Goal: Contribute content

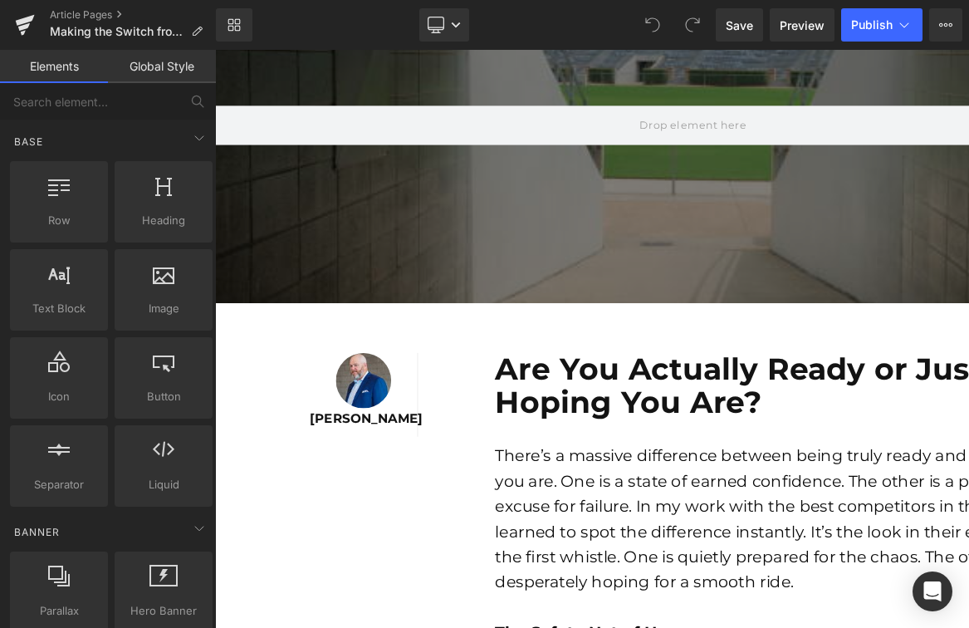
scroll to position [186, 0]
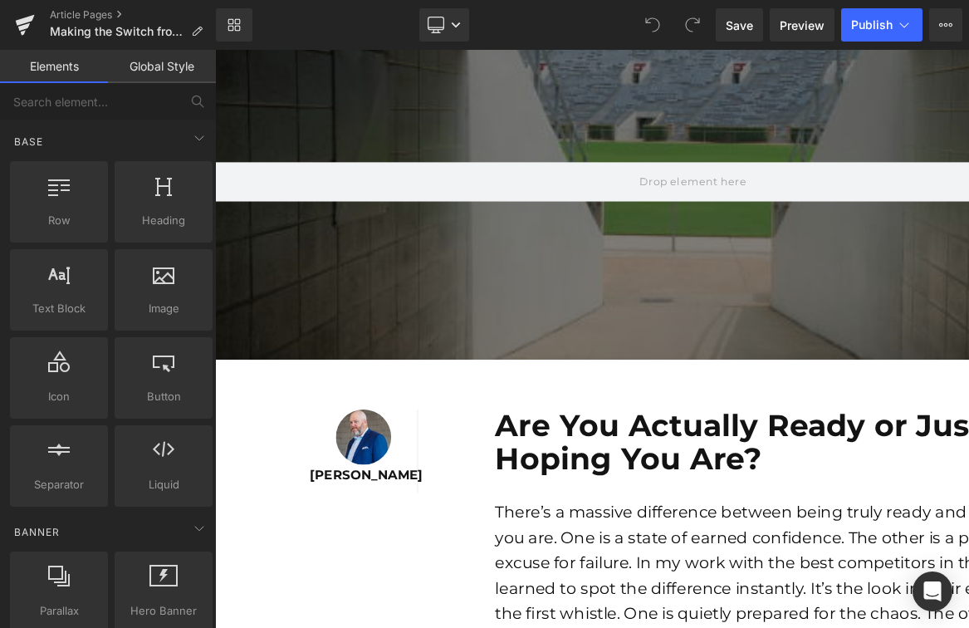
click at [683, 461] on b "Are You Actually Ready or Just Hoping You Are?" at bounding box center [766, 462] width 513 height 74
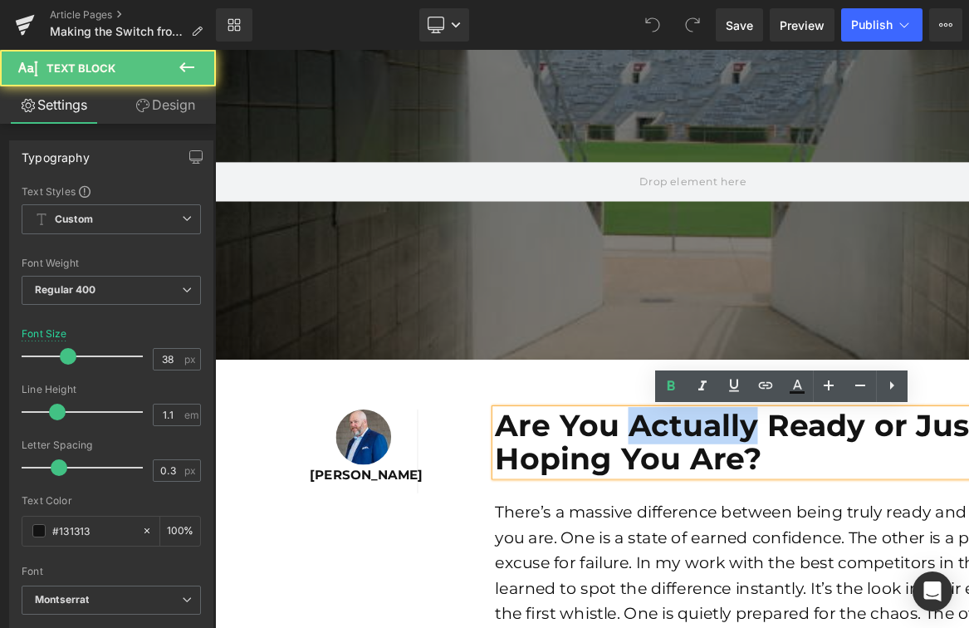
click at [683, 461] on b "Are You Actually Ready or Just Hoping You Are?" at bounding box center [766, 462] width 513 height 74
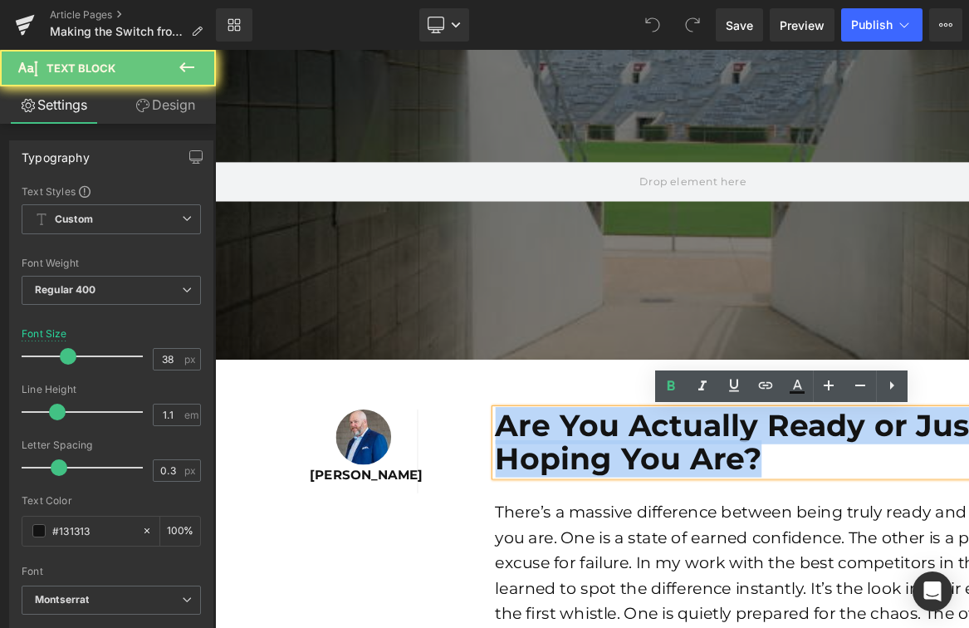
click at [683, 461] on b "Are You Actually Ready or Just Hoping You Are?" at bounding box center [766, 462] width 513 height 74
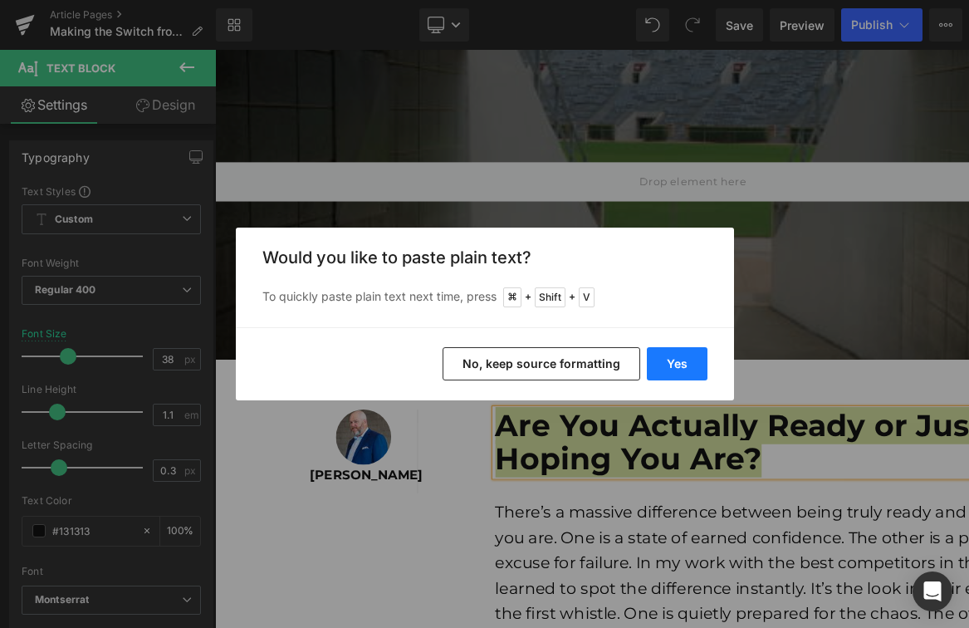
drag, startPoint x: 667, startPoint y: 364, endPoint x: 475, endPoint y: 330, distance: 194.7
click at [667, 364] on button "Yes" at bounding box center [677, 363] width 61 height 33
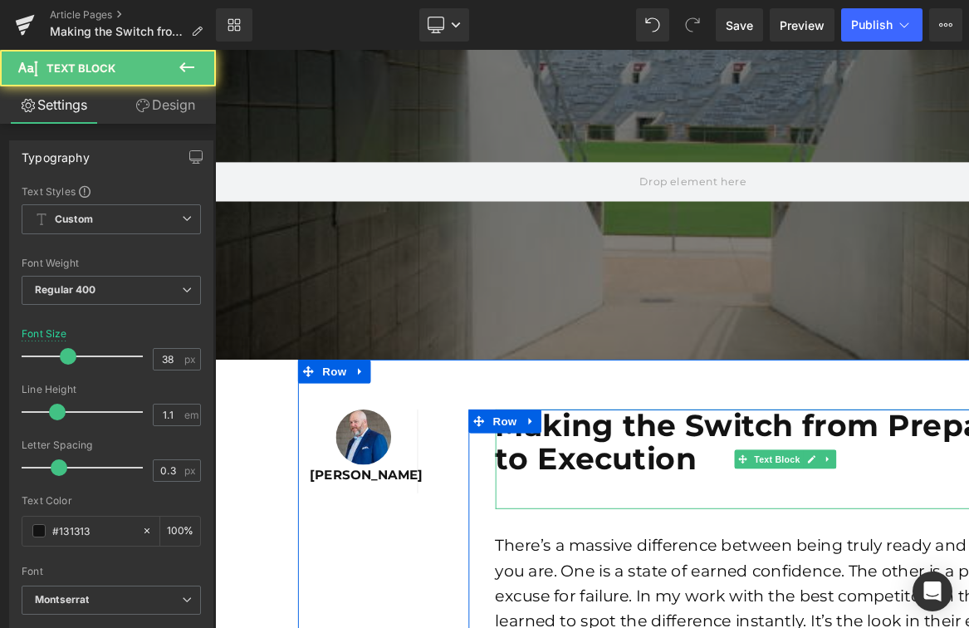
click at [635, 516] on p at bounding box center [815, 514] width 610 height 35
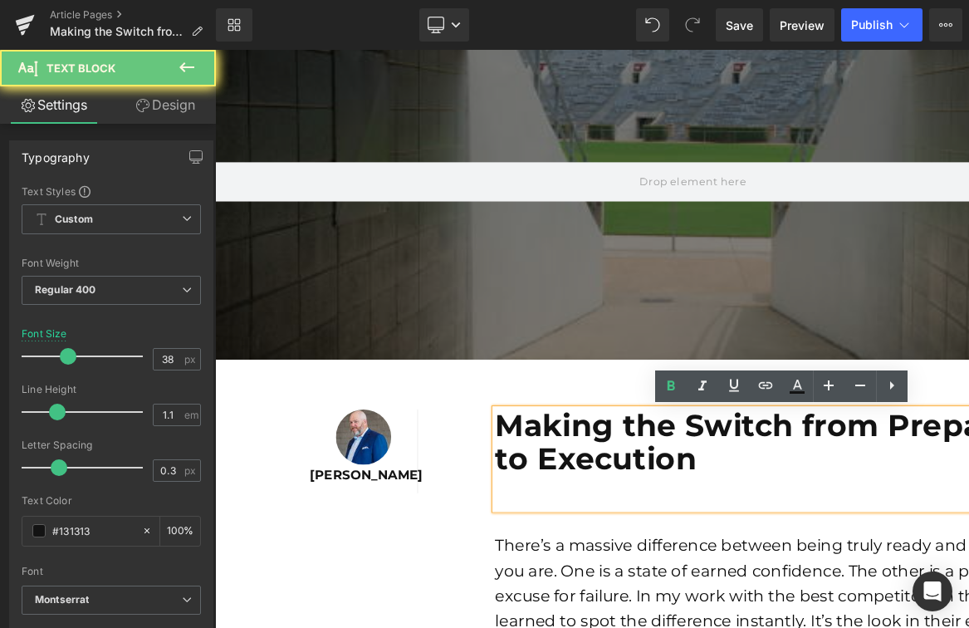
click at [635, 516] on p at bounding box center [815, 514] width 610 height 35
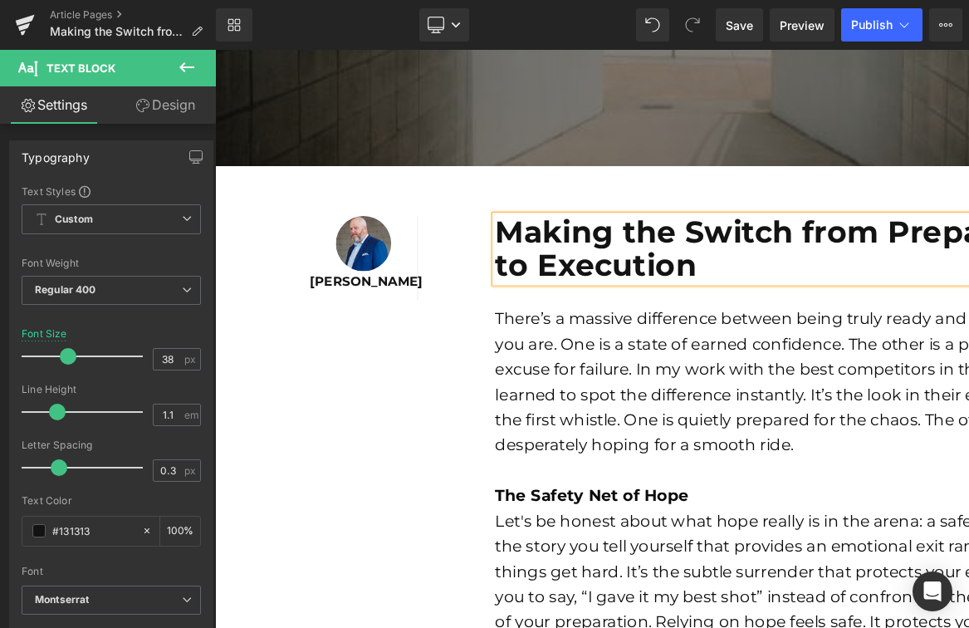
scroll to position [537, 0]
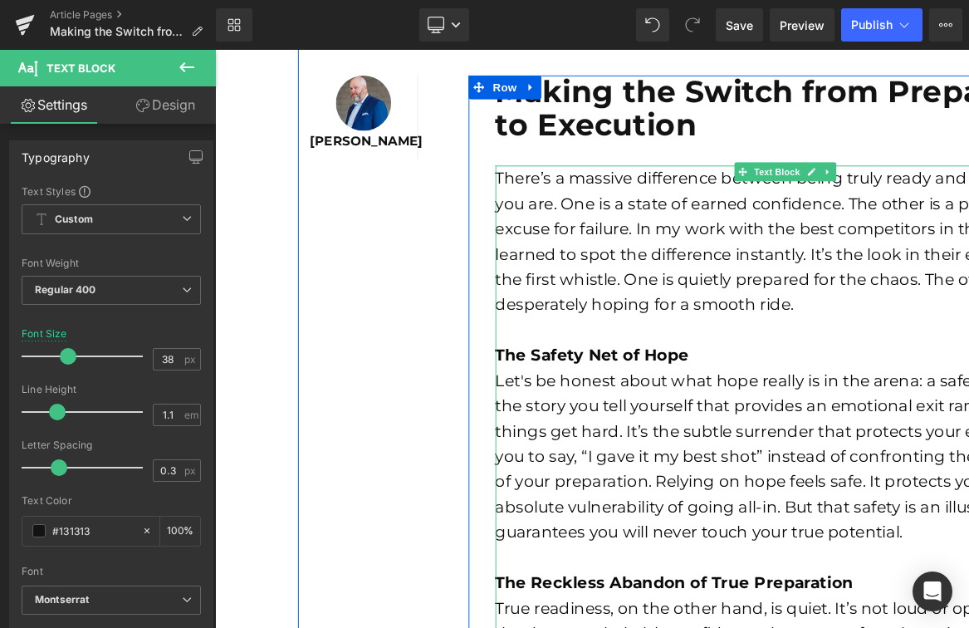
click at [815, 278] on div "There’s a massive difference between being truly ready and just hoping you are.…" at bounding box center [815, 250] width 610 height 159
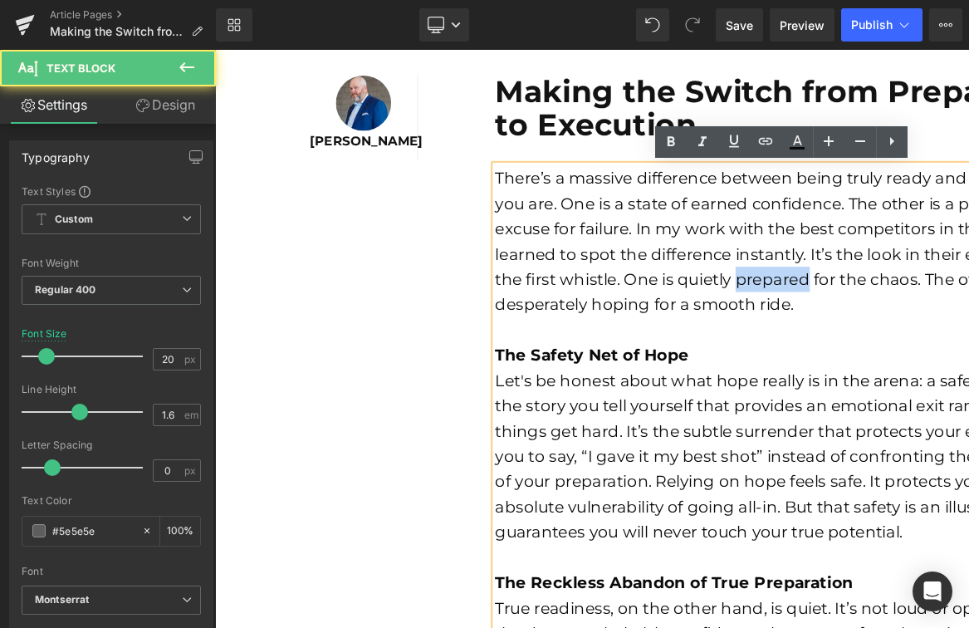
click at [815, 279] on div "There’s a massive difference between being truly ready and just hoping you are.…" at bounding box center [815, 250] width 610 height 159
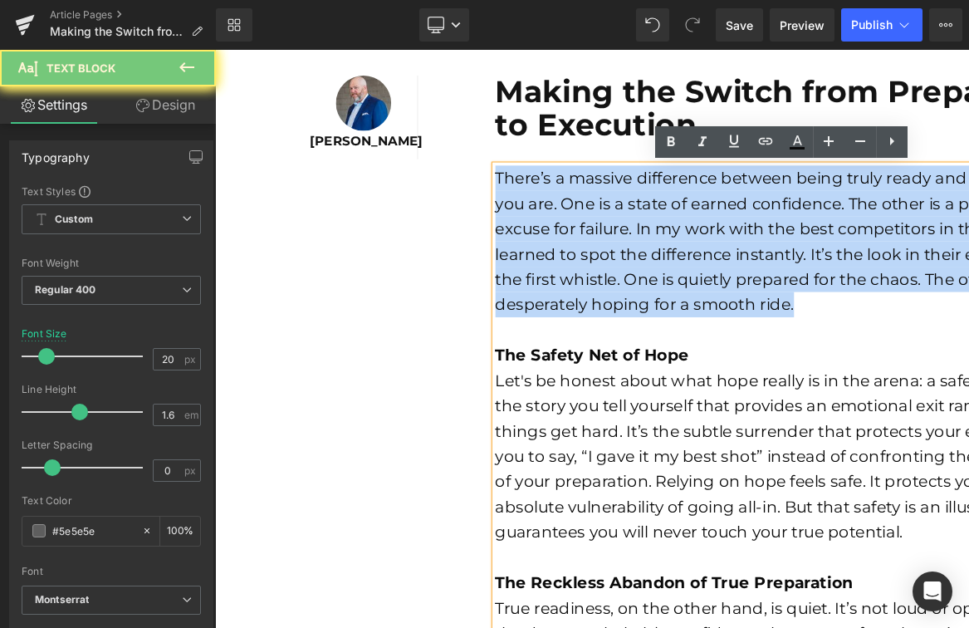
click at [815, 279] on div "There’s a massive difference between being truly ready and just hoping you are.…" at bounding box center [815, 250] width 610 height 159
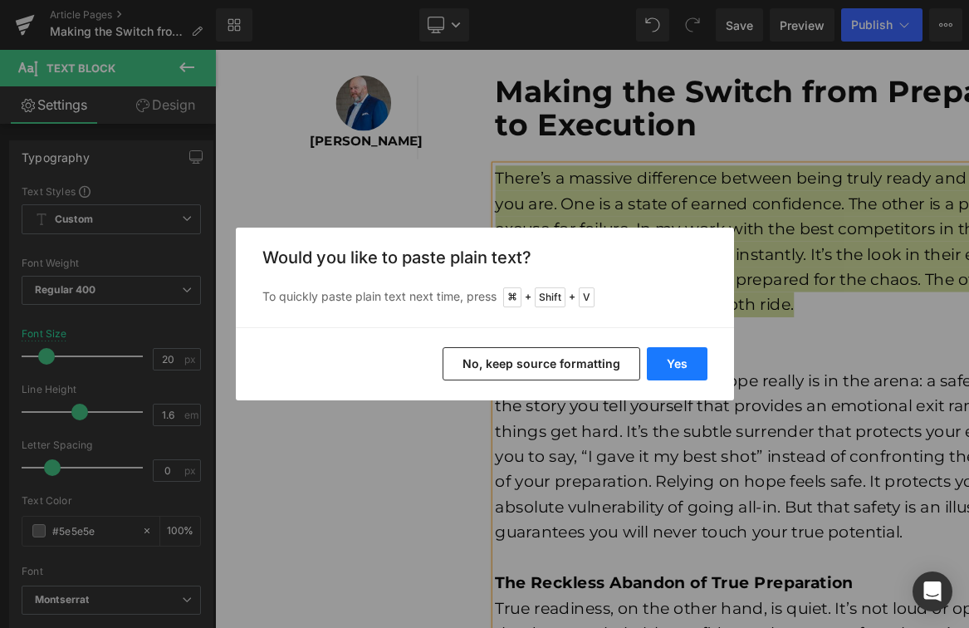
click at [680, 370] on button "Yes" at bounding box center [677, 363] width 61 height 33
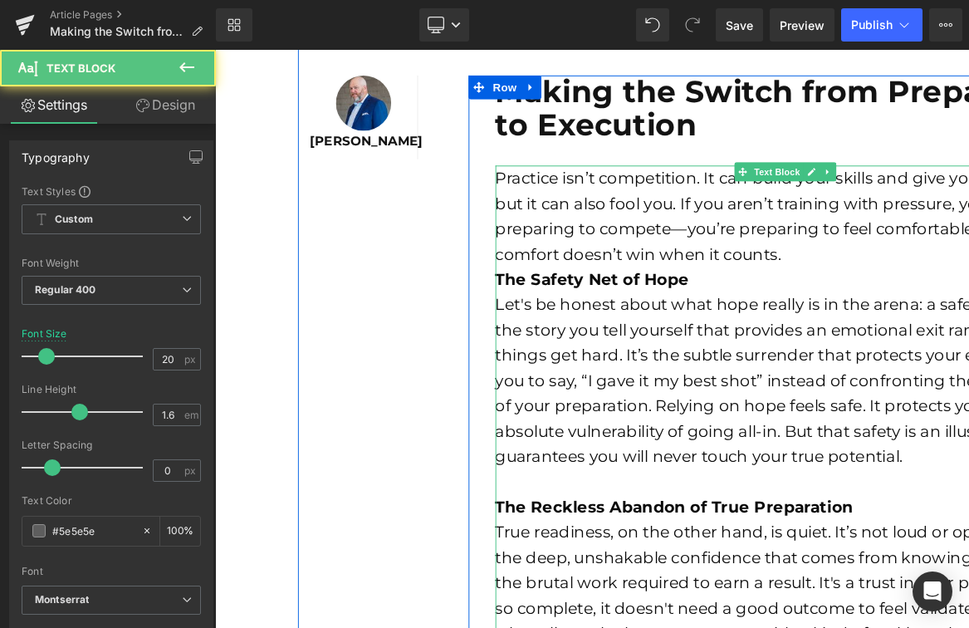
click at [878, 270] on div "Practice isn’t competition. It can build your skills and give you confidence, b…" at bounding box center [815, 224] width 610 height 106
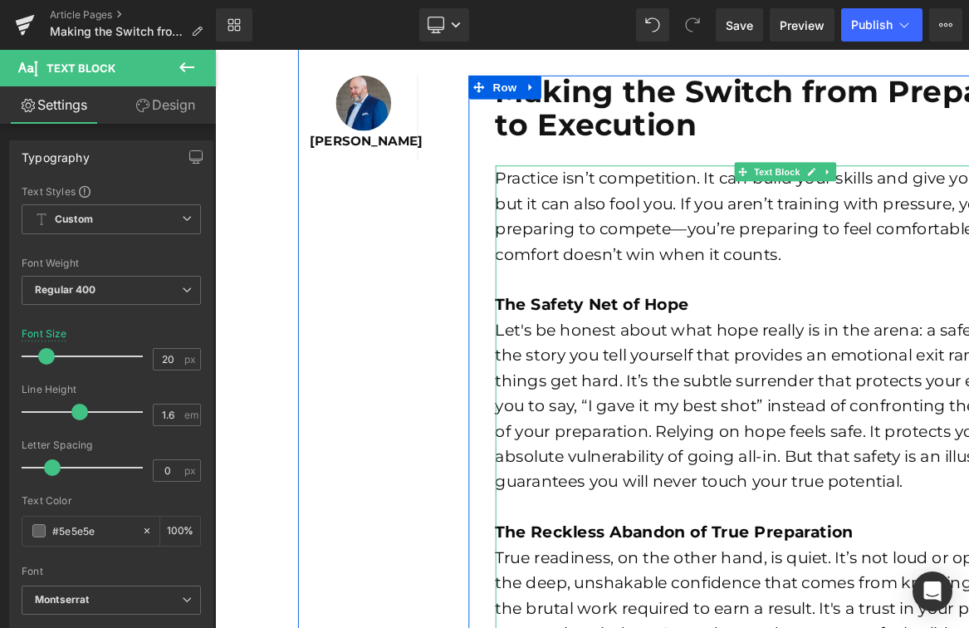
click at [557, 318] on strong "The Safety Net of Hope" at bounding box center [611, 317] width 203 height 20
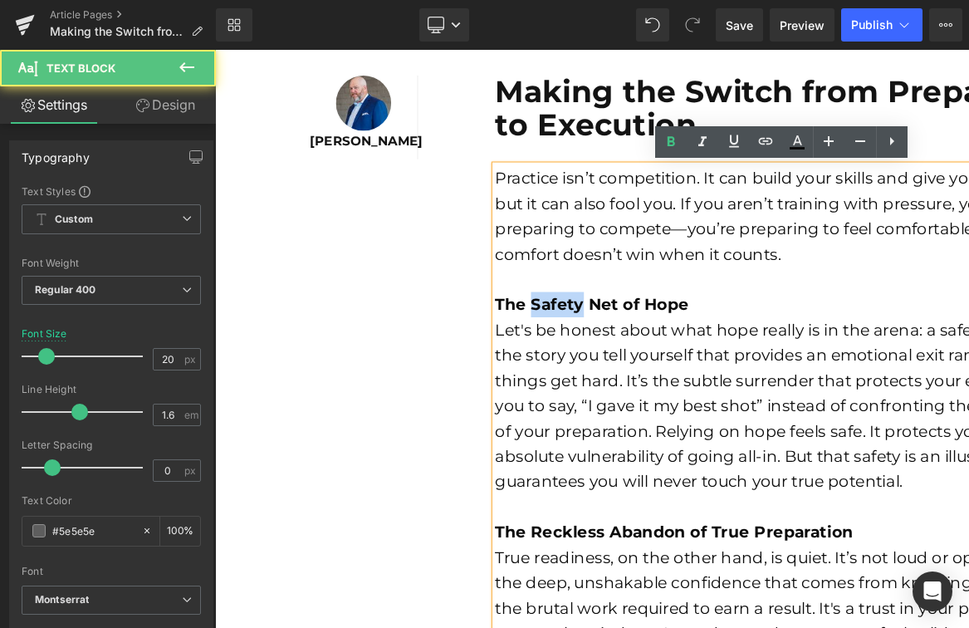
click at [557, 318] on strong "The Safety Net of Hope" at bounding box center [611, 317] width 203 height 20
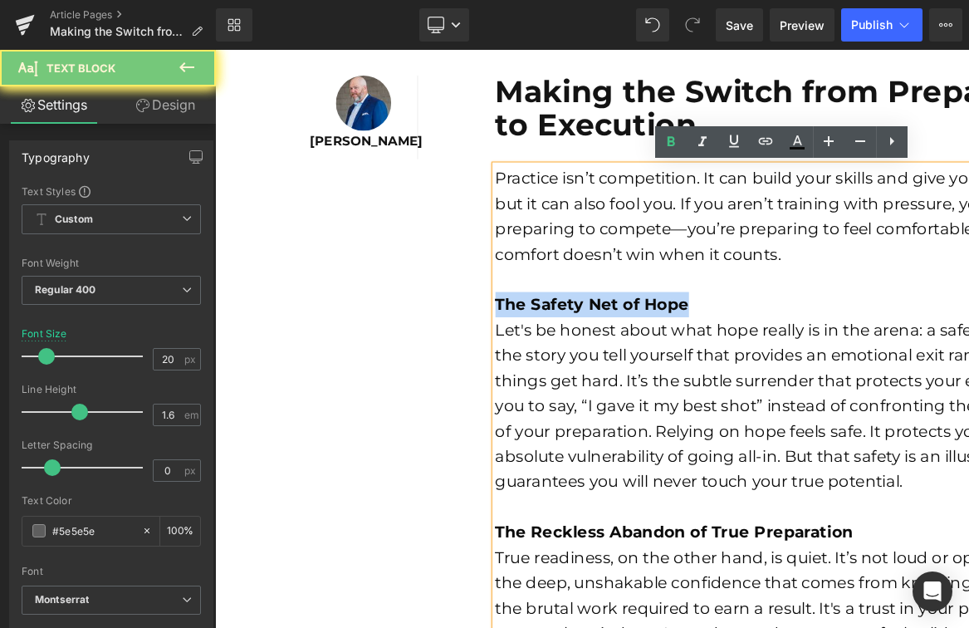
click at [557, 318] on strong "The Safety Net of Hope" at bounding box center [611, 317] width 203 height 20
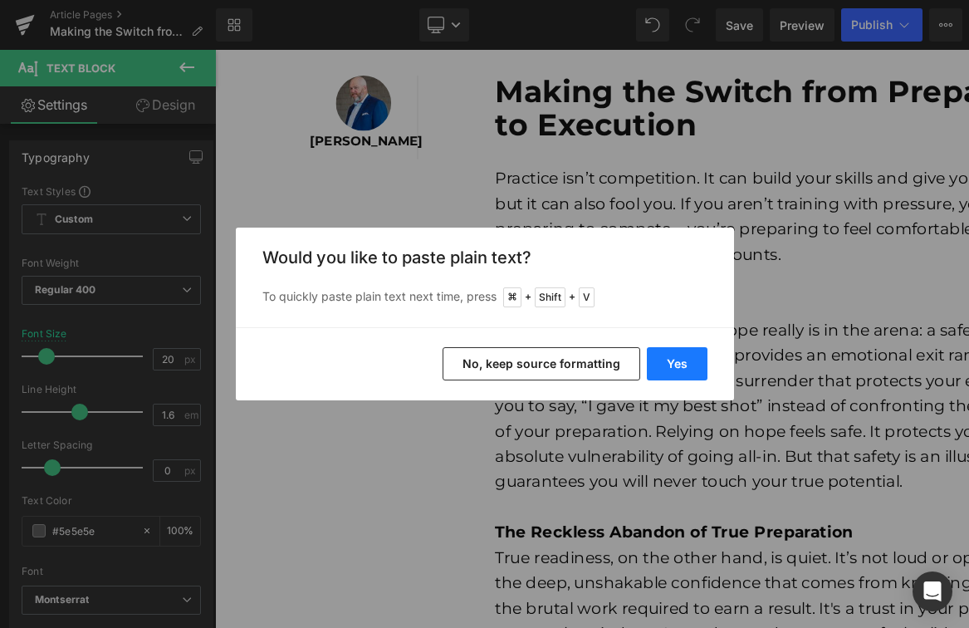
click at [671, 364] on button "Yes" at bounding box center [677, 363] width 61 height 33
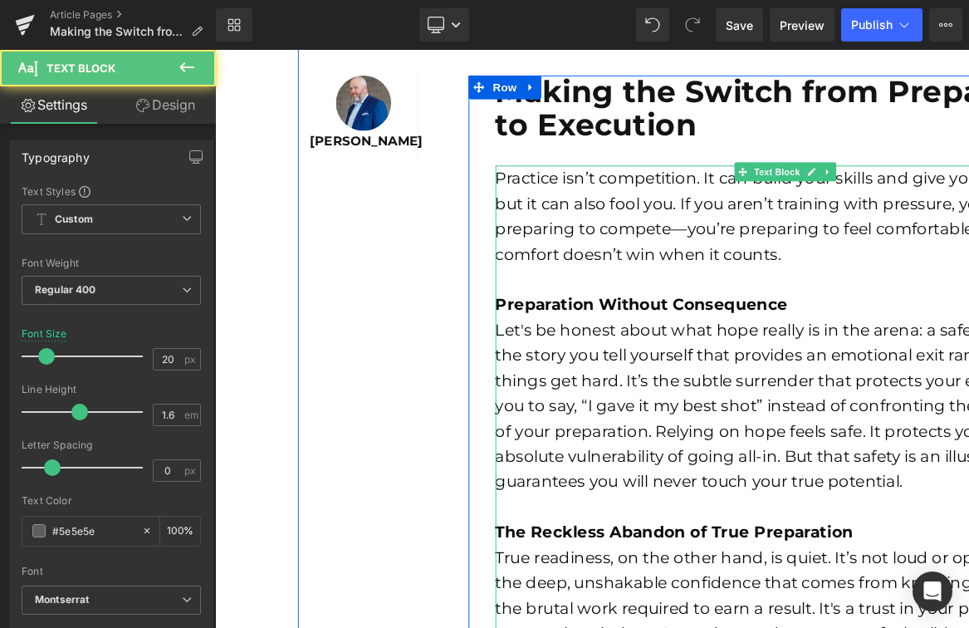
click at [695, 380] on div "Let's be honest about what hope really is in the arena: a safety net. It’s the …" at bounding box center [815, 423] width 610 height 186
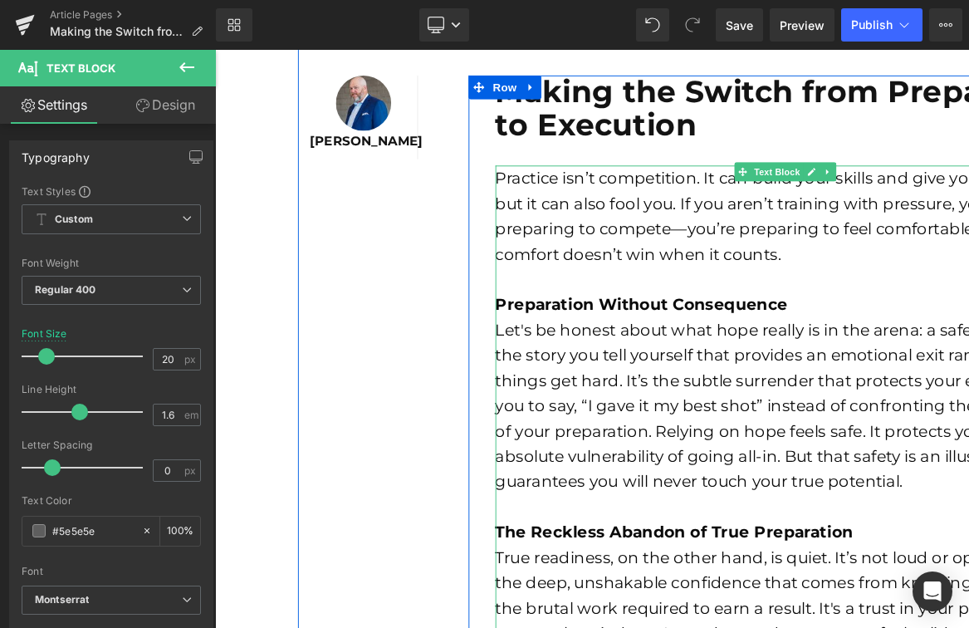
click at [726, 427] on font "Let's be honest about what hope really is in the arena: a safety net. It’s the …" at bounding box center [813, 423] width 606 height 179
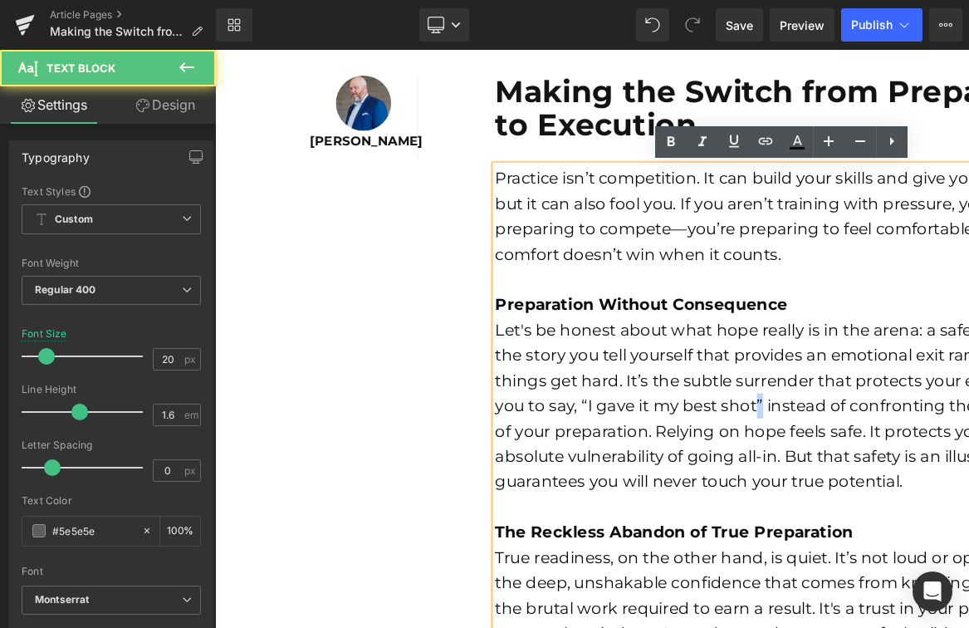
click at [726, 427] on font "Let's be honest about what hope really is in the arena: a safety net. It’s the …" at bounding box center [813, 423] width 606 height 179
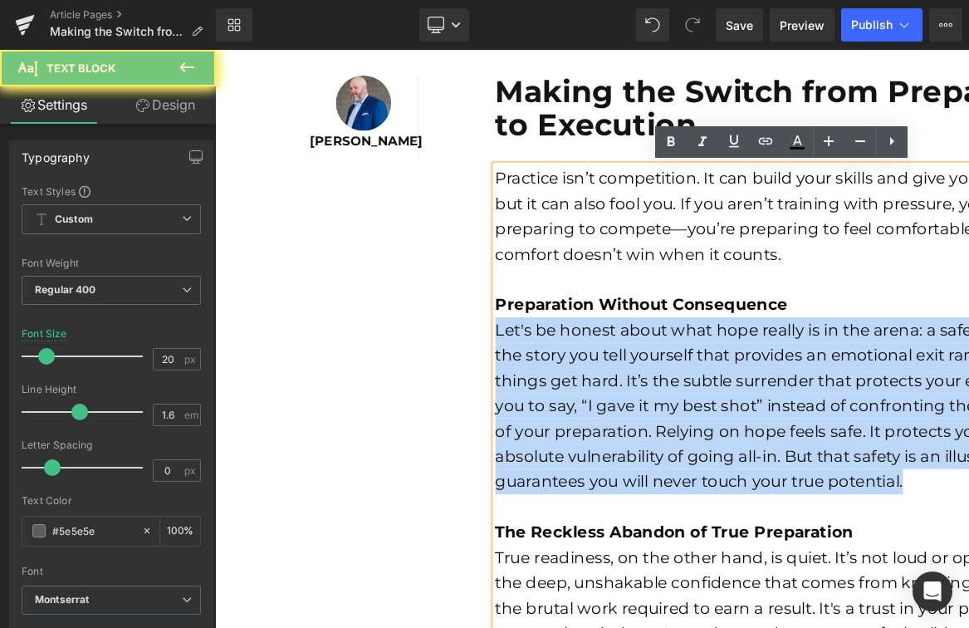
click at [726, 427] on font "Let's be honest about what hope really is in the arena: a safety net. It’s the …" at bounding box center [813, 423] width 606 height 179
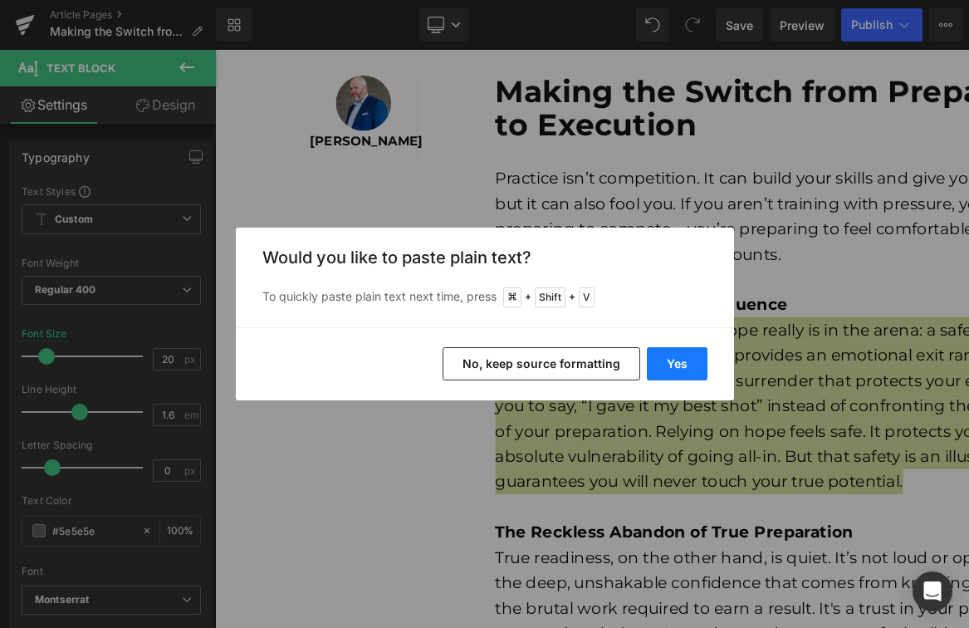
click at [663, 367] on button "Yes" at bounding box center [677, 363] width 61 height 33
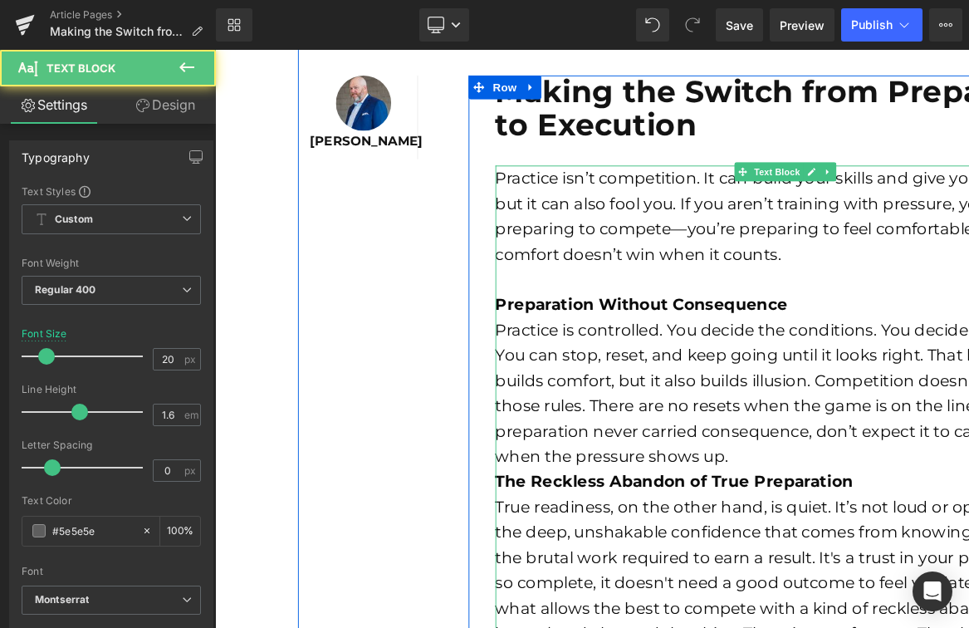
click at [712, 483] on div "Practice is controlled. You decide the conditions. You decide the pace. You can…" at bounding box center [815, 409] width 610 height 159
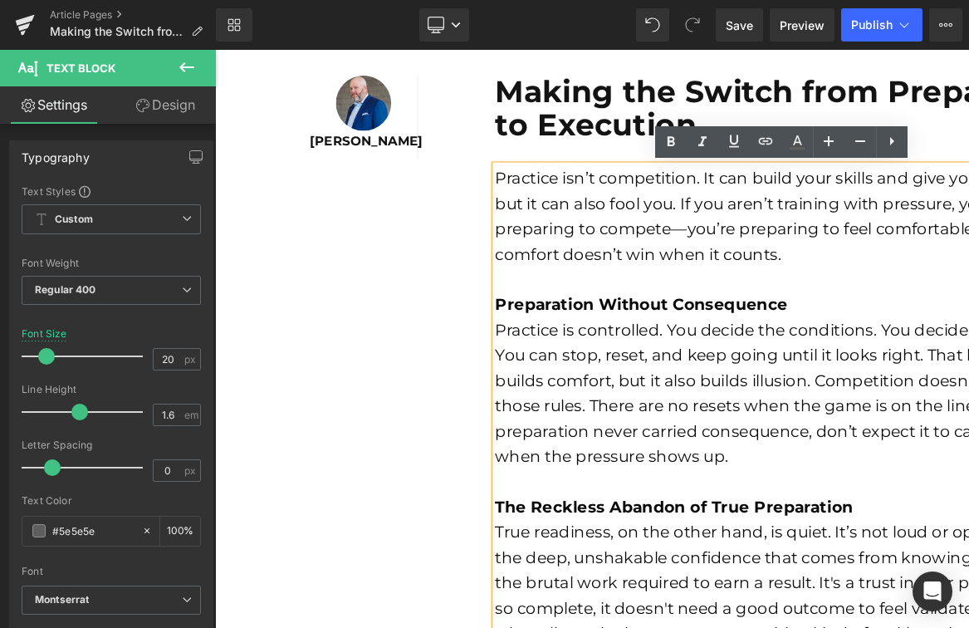
click at [701, 527] on strong "The Reckless Abandon of True Preparation" at bounding box center [698, 530] width 376 height 20
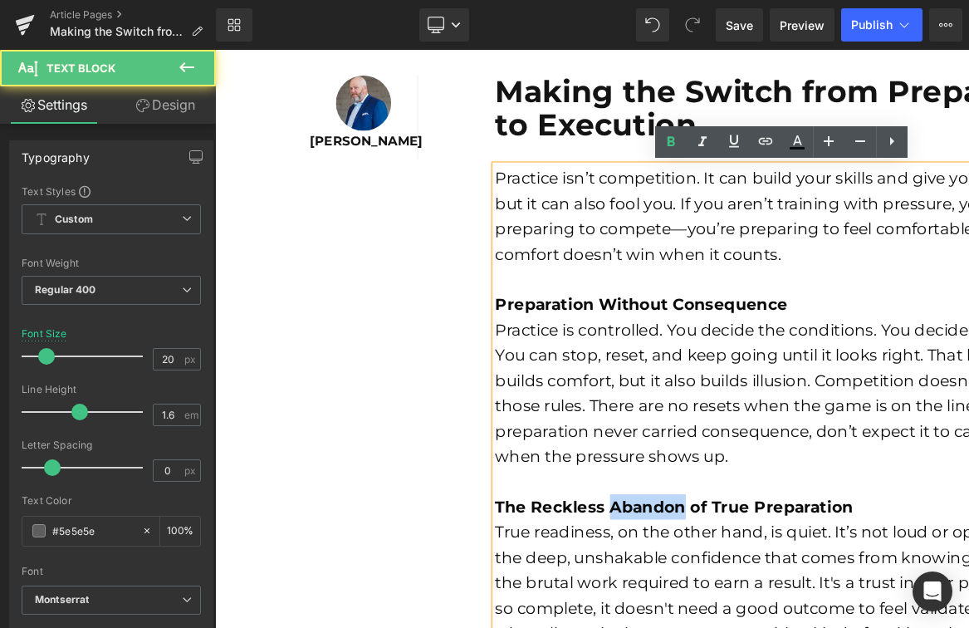
click at [701, 527] on strong "The Reckless Abandon of True Preparation" at bounding box center [698, 530] width 376 height 20
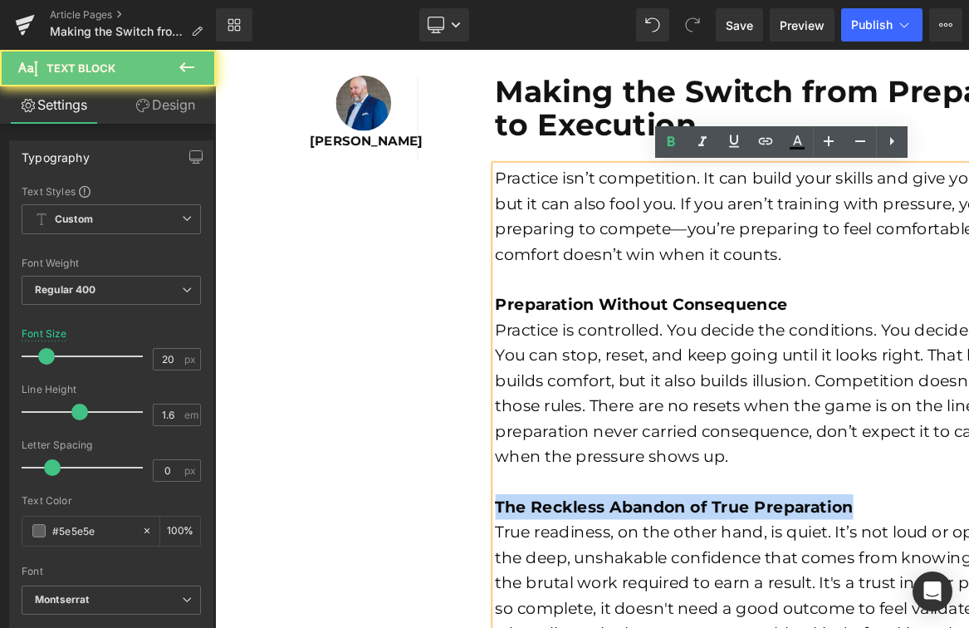
click at [701, 527] on strong "The Reckless Abandon of True Preparation" at bounding box center [698, 530] width 376 height 20
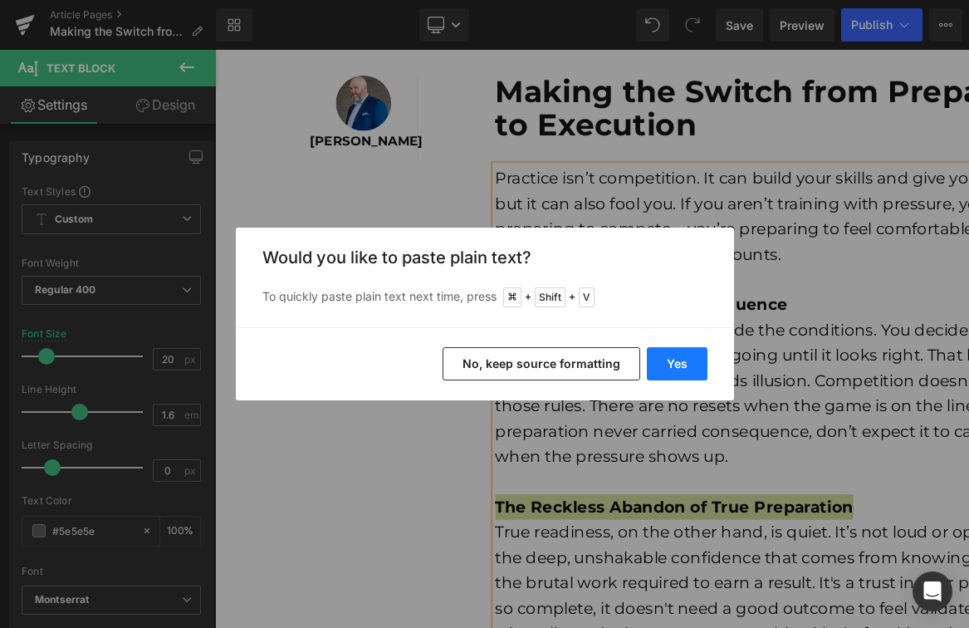
click at [667, 363] on button "Yes" at bounding box center [677, 363] width 61 height 33
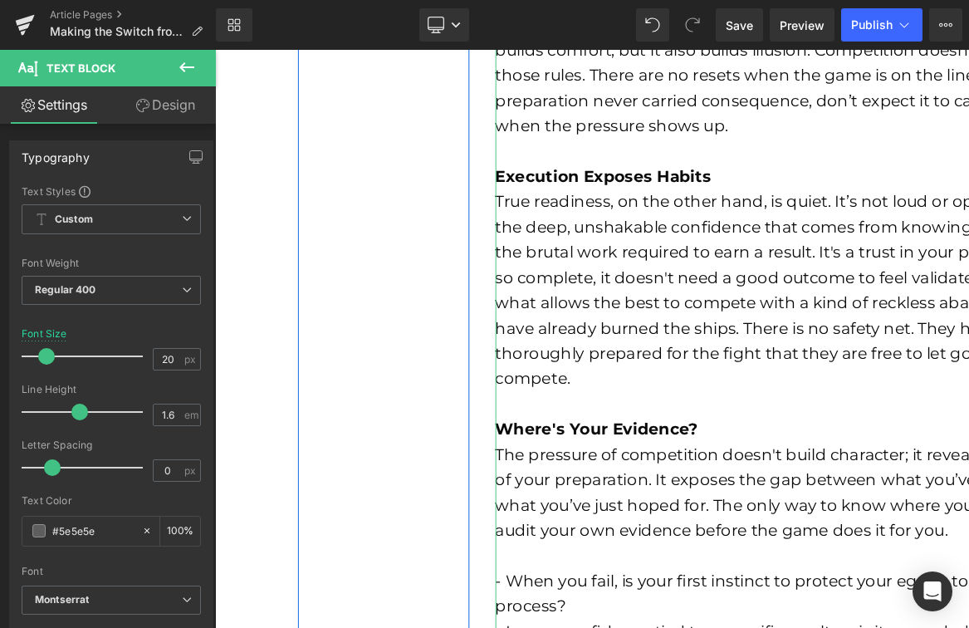
scroll to position [938, 0]
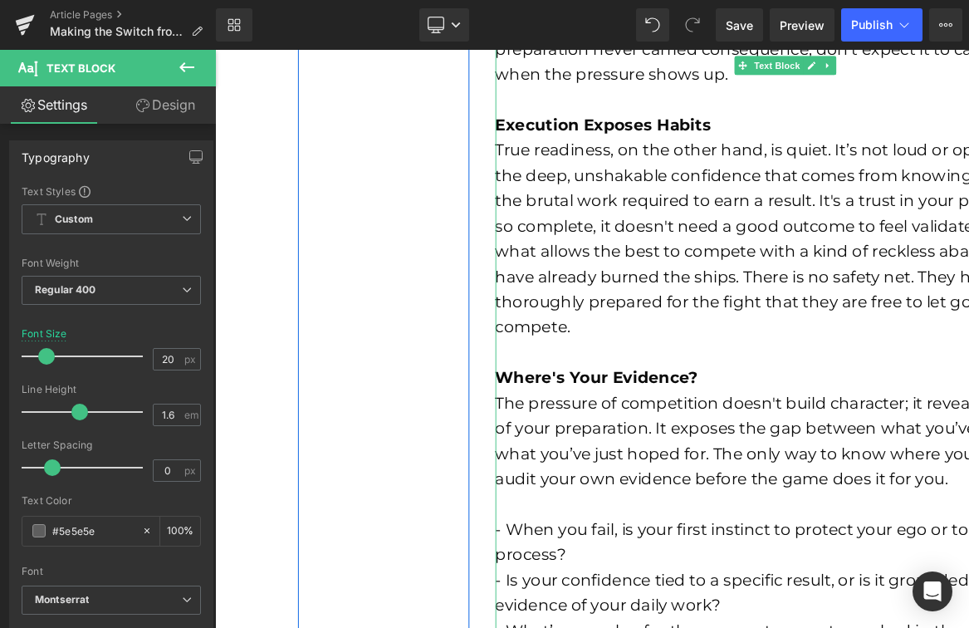
click at [717, 254] on font "True readiness, on the other hand, is quiet. It’s not loud or optimistic. It’s …" at bounding box center [813, 248] width 607 height 206
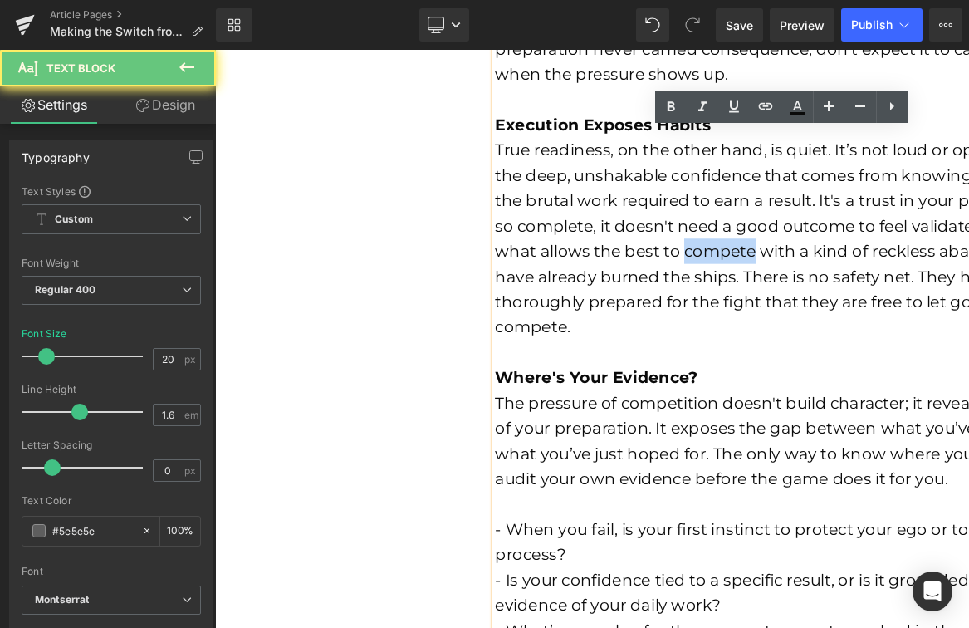
click at [717, 255] on font "True readiness, on the other hand, is quiet. It’s not loud or optimistic. It’s …" at bounding box center [813, 248] width 607 height 206
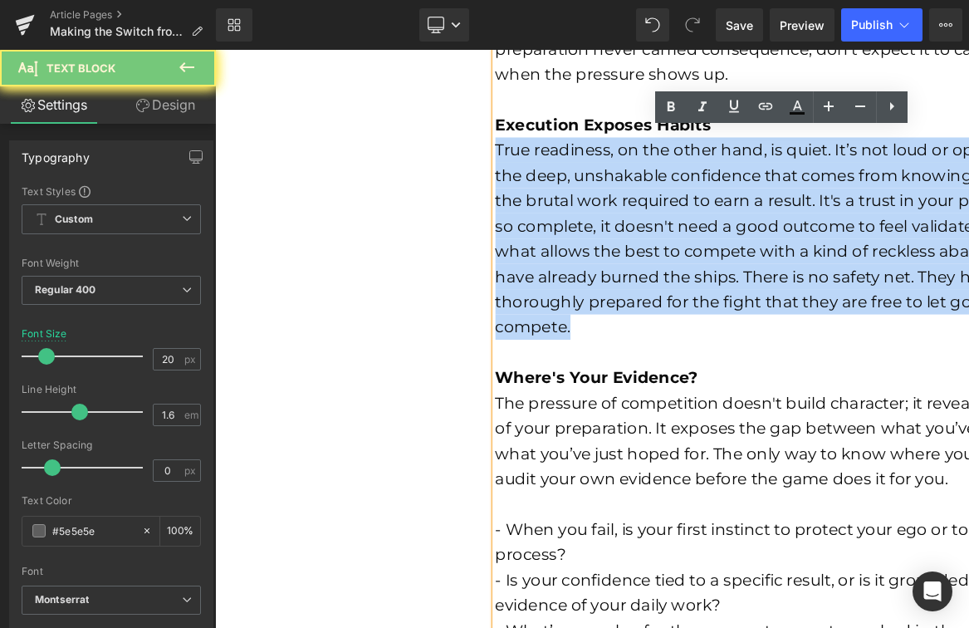
click at [717, 255] on font "True readiness, on the other hand, is quiet. It’s not loud or optimistic. It’s …" at bounding box center [813, 248] width 607 height 206
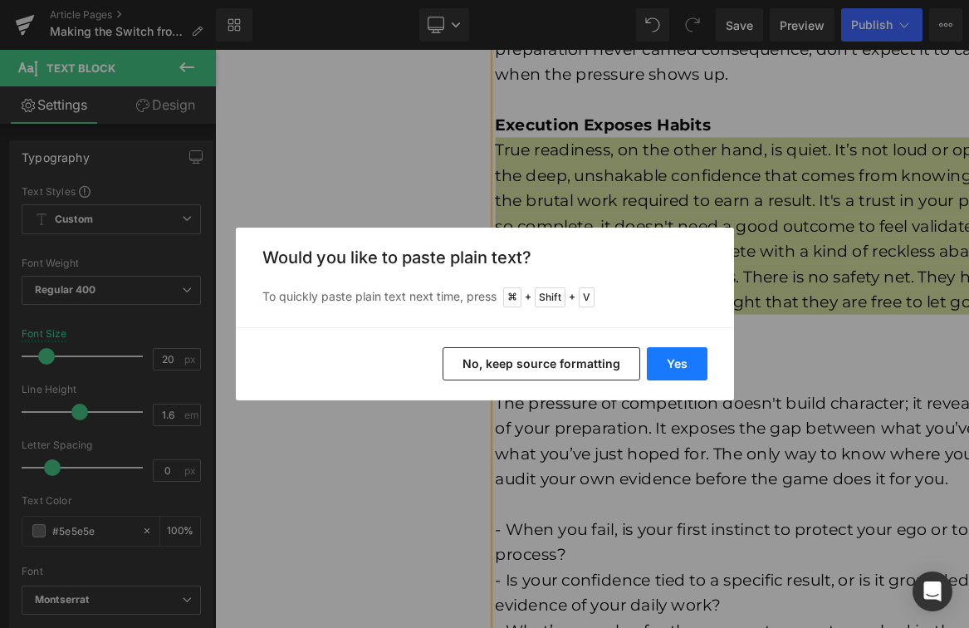
click at [691, 354] on button "Yes" at bounding box center [677, 363] width 61 height 33
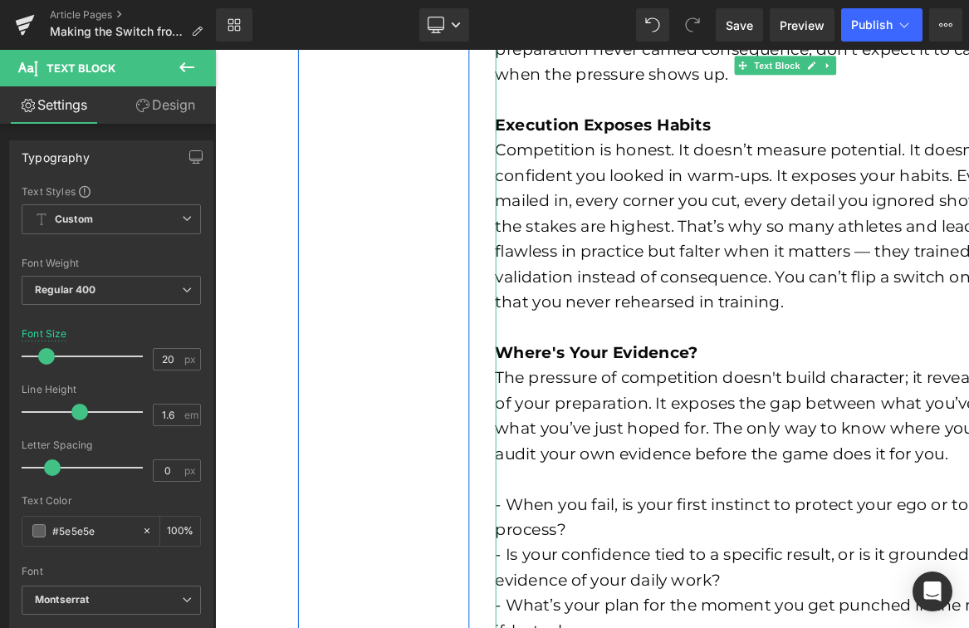
click at [608, 375] on strong "Where's Your Evidence?" at bounding box center [616, 368] width 213 height 20
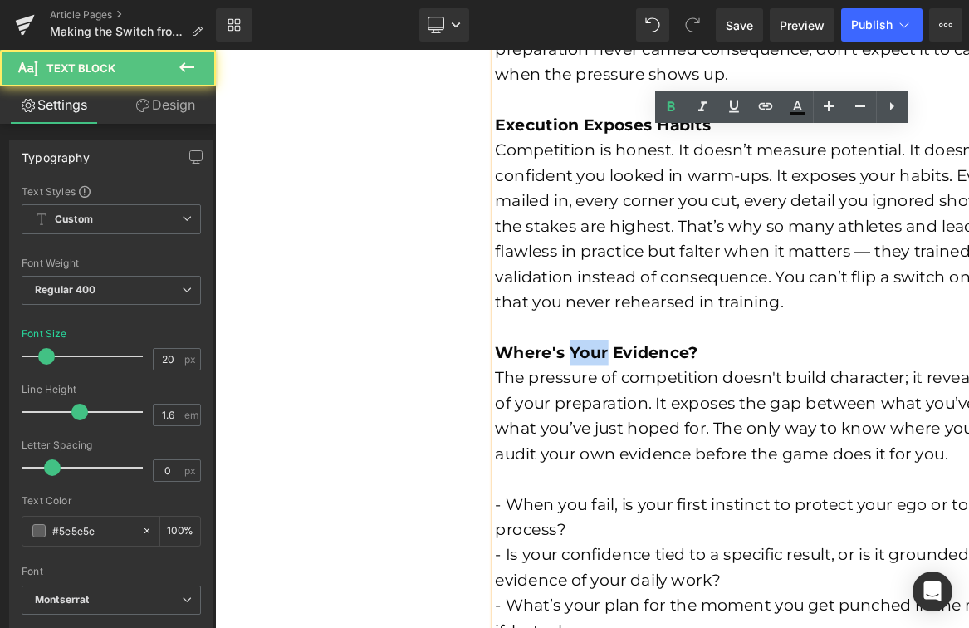
click at [608, 375] on strong "Where's Your Evidence?" at bounding box center [616, 368] width 213 height 20
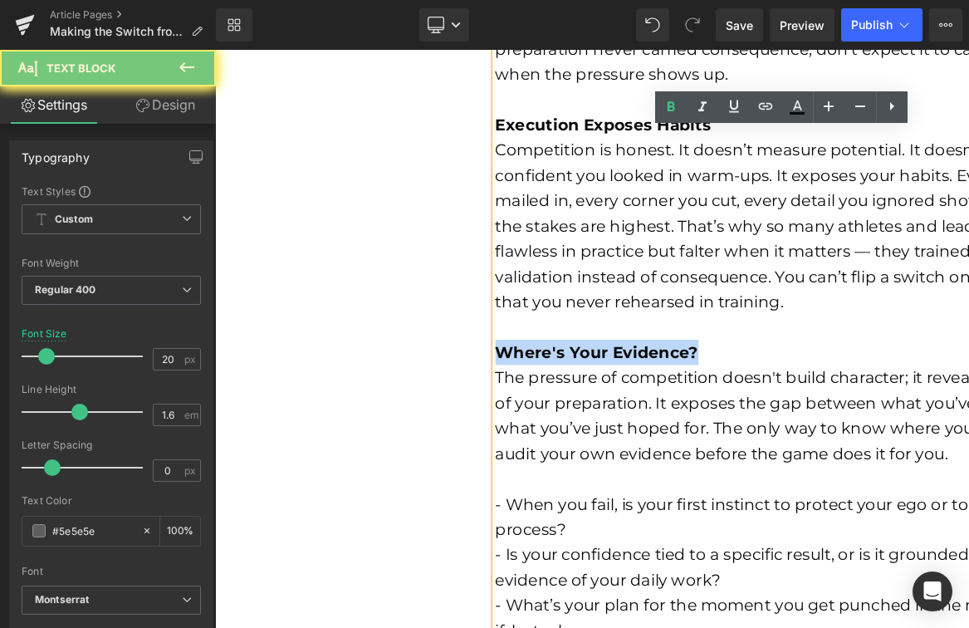
click at [608, 375] on strong "Where's Your Evidence?" at bounding box center [616, 368] width 213 height 20
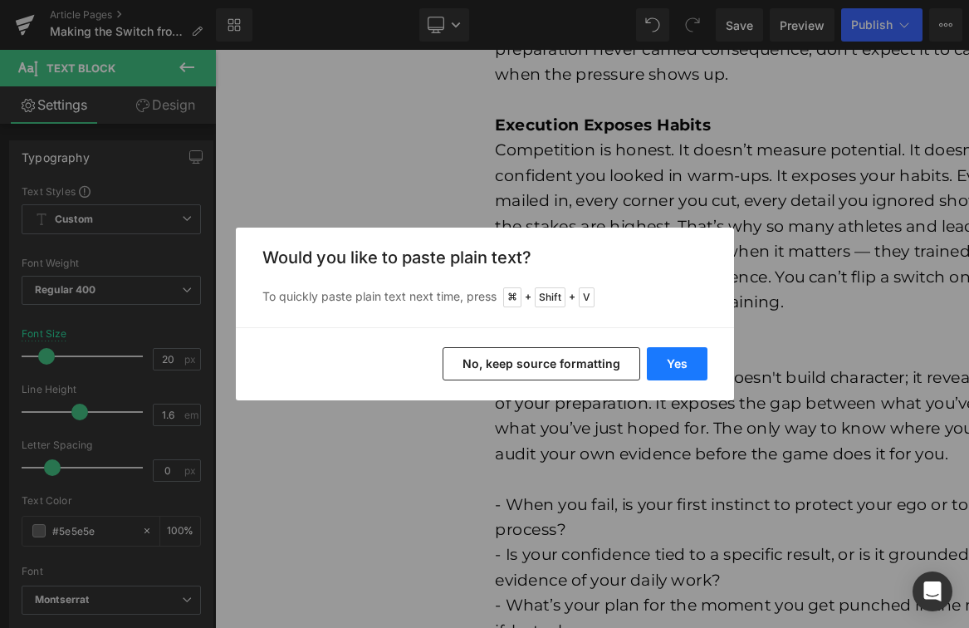
click at [685, 367] on button "Yes" at bounding box center [677, 363] width 61 height 33
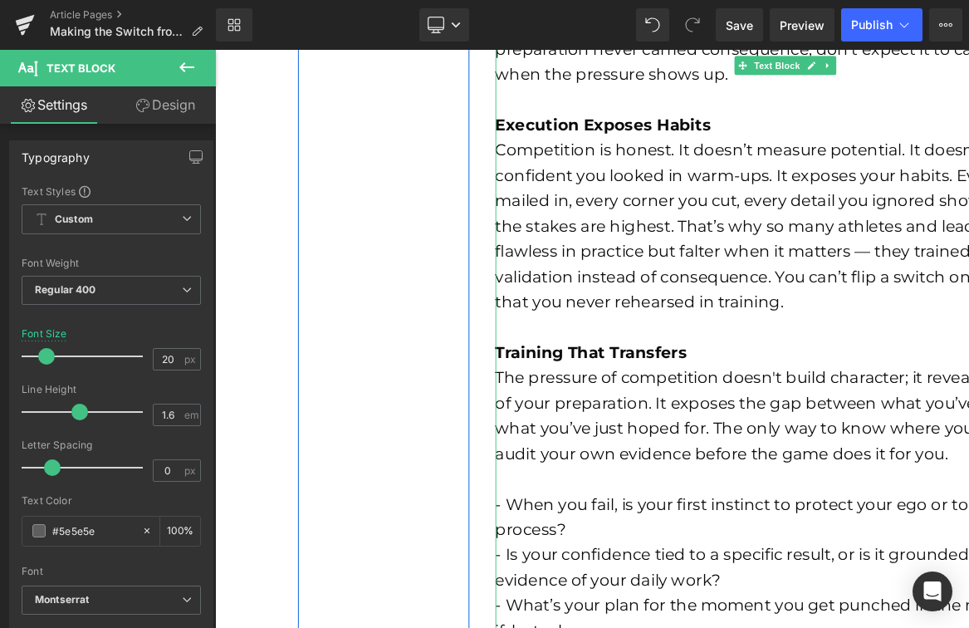
click at [544, 379] on div "Training That Transfers" at bounding box center [815, 368] width 610 height 27
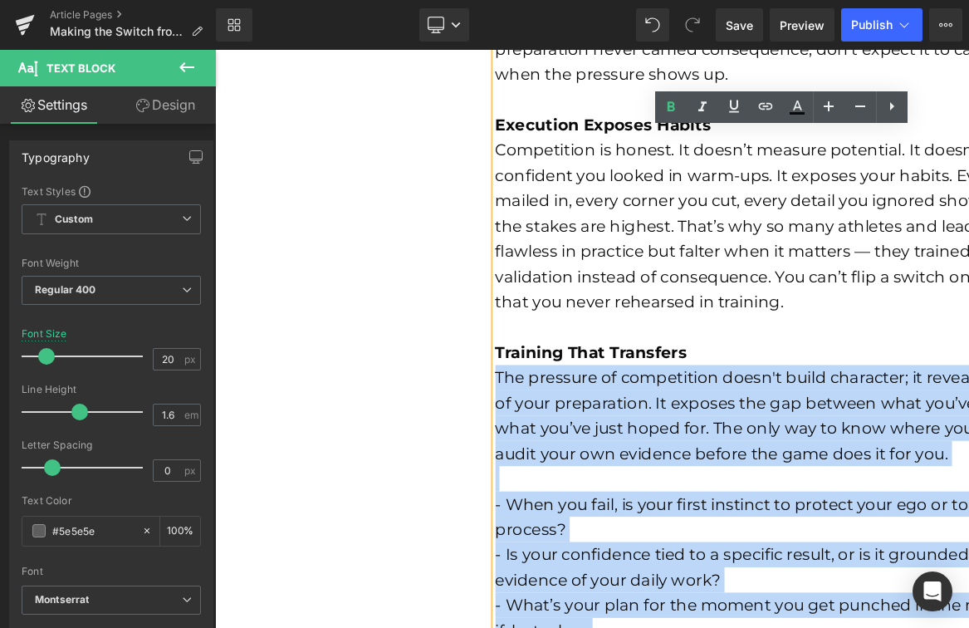
drag, startPoint x: 512, startPoint y: 396, endPoint x: 541, endPoint y: 681, distance: 286.3
click at [541, 673] on div "Practice isn’t competition. It can build your skills and give you confidence, b…" at bounding box center [815, 328] width 610 height 1116
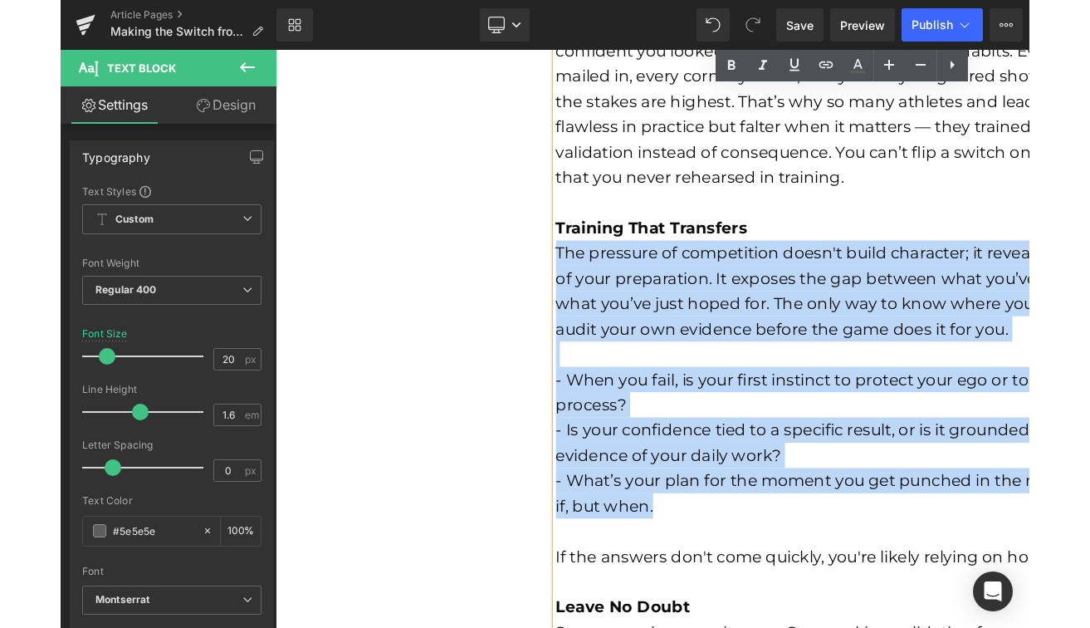
scroll to position [1067, 0]
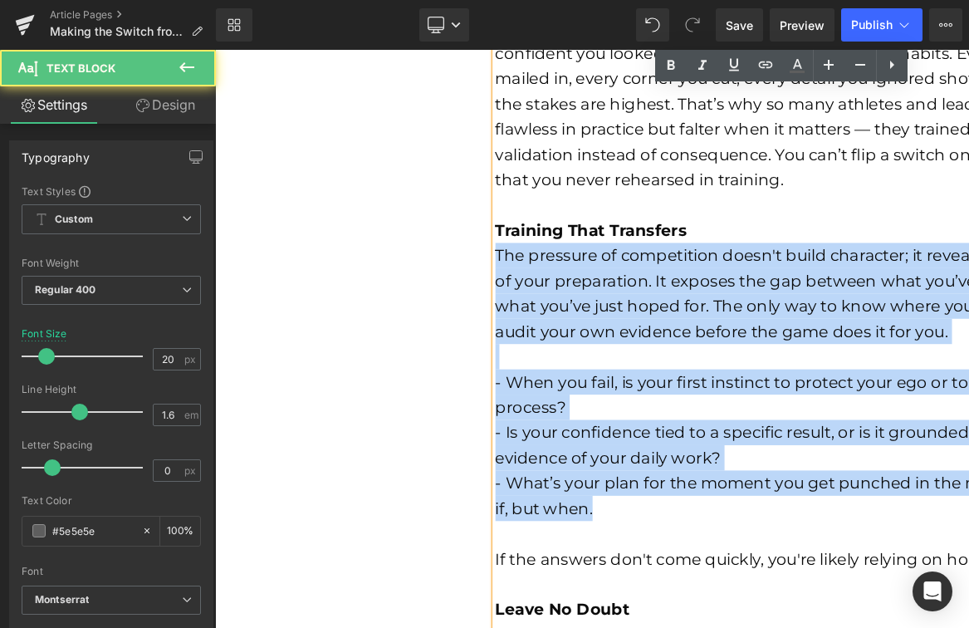
click at [526, 266] on font "The pressure of competition doesn't build character; it reveals the truth of yo…" at bounding box center [807, 306] width 594 height 100
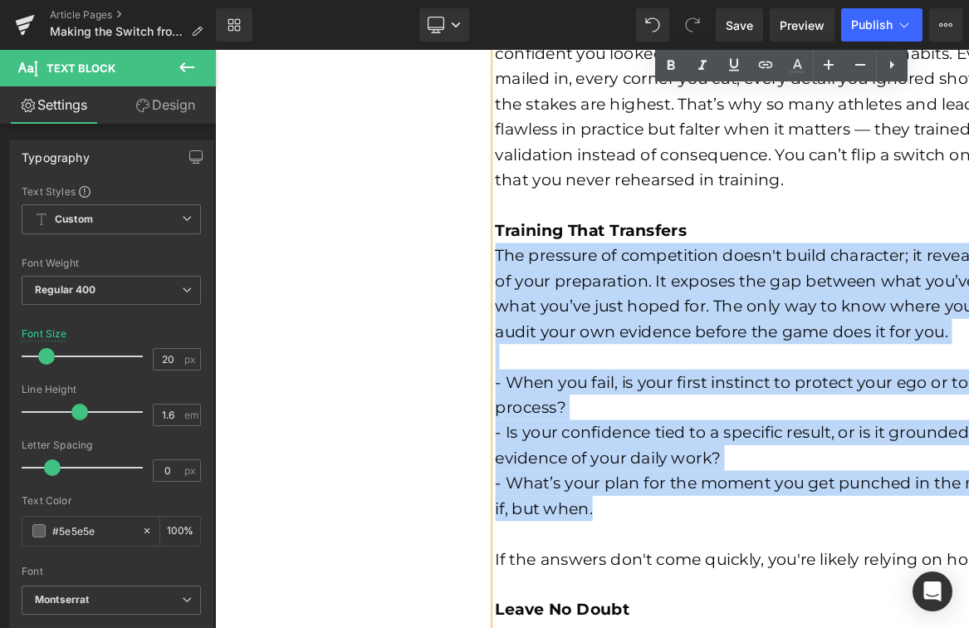
drag, startPoint x: 512, startPoint y: 266, endPoint x: 918, endPoint y: 544, distance: 492.9
click at [918, 544] on div "Practice isn’t competition. It can build your skills and give you confidence, b…" at bounding box center [815, 199] width 610 height 1116
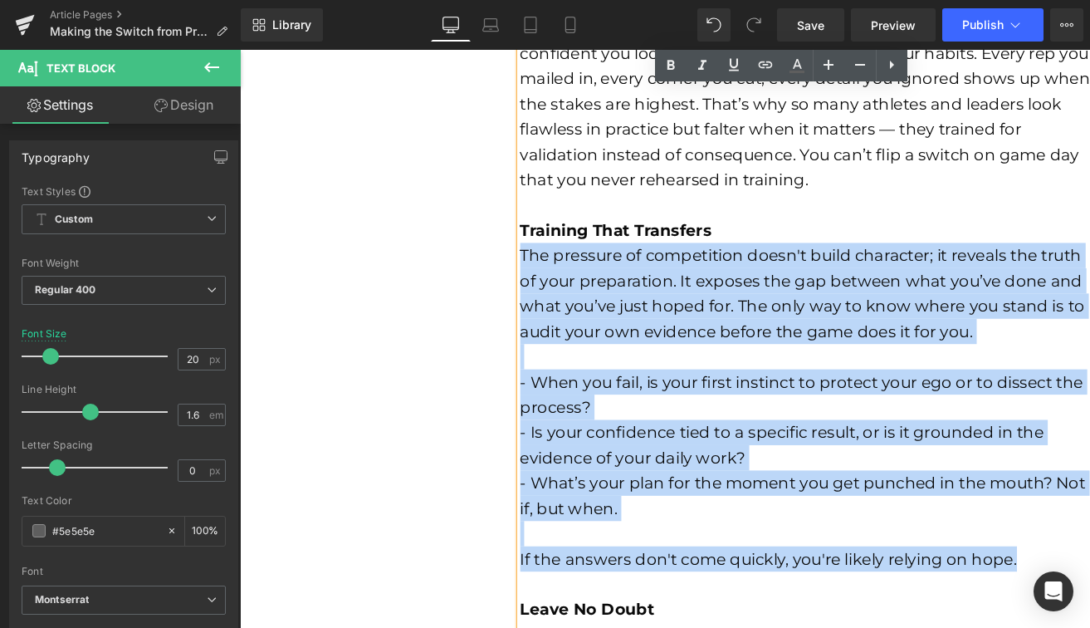
drag, startPoint x: 1071, startPoint y: 582, endPoint x: 535, endPoint y: 270, distance: 620.7
click at [535, 270] on div "Practice isn’t competition. It can build your skills and give you confidence, b…" at bounding box center [840, 199] width 610 height 1116
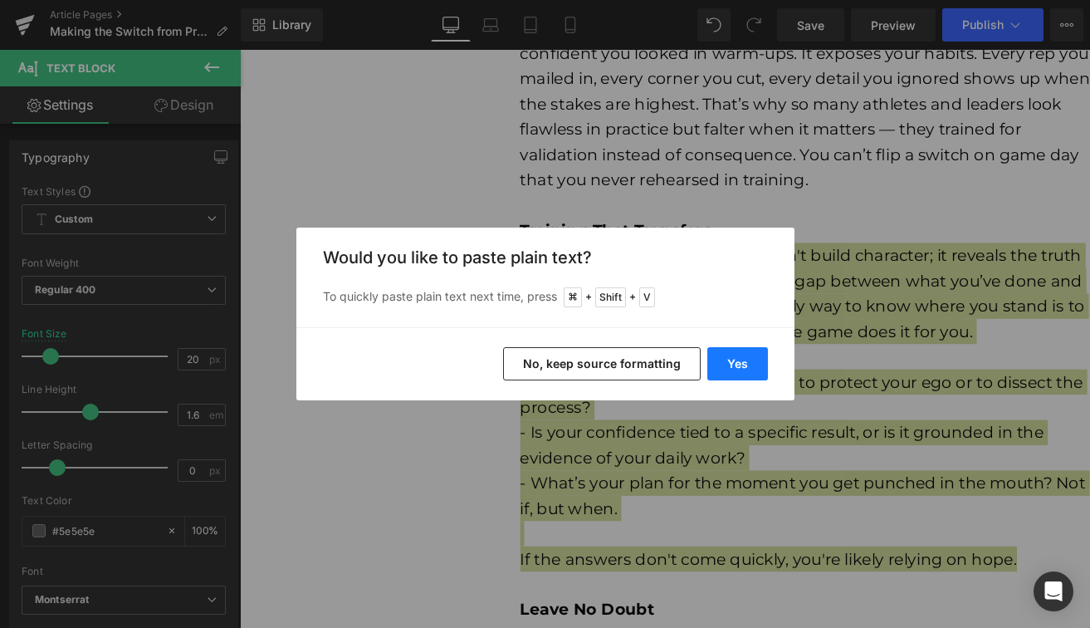
click at [742, 370] on button "Yes" at bounding box center [737, 363] width 61 height 33
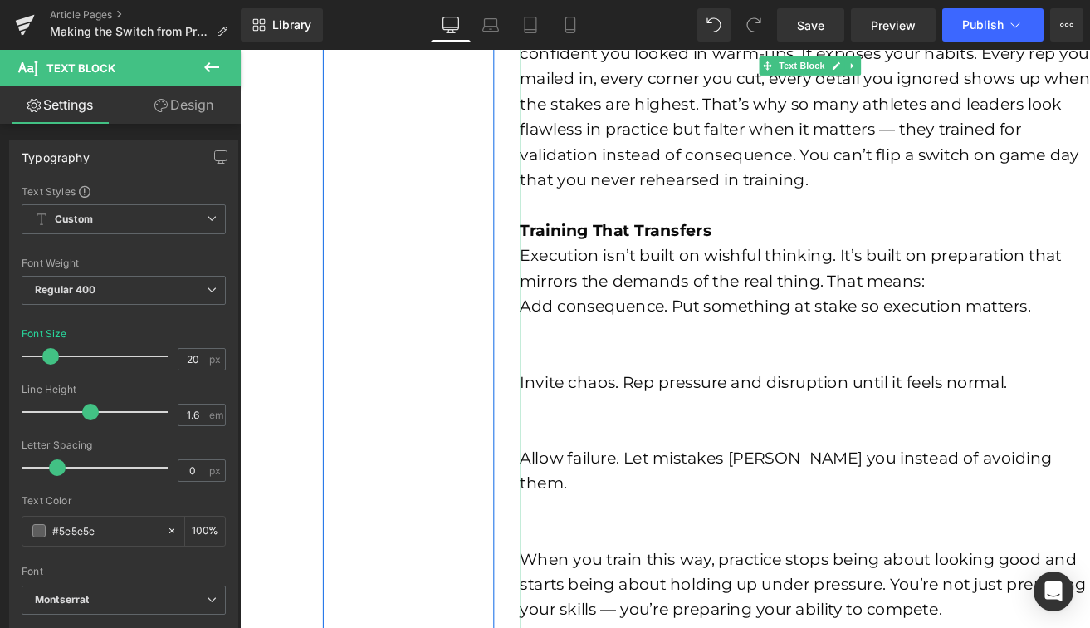
click at [752, 380] on div at bounding box center [840, 372] width 610 height 27
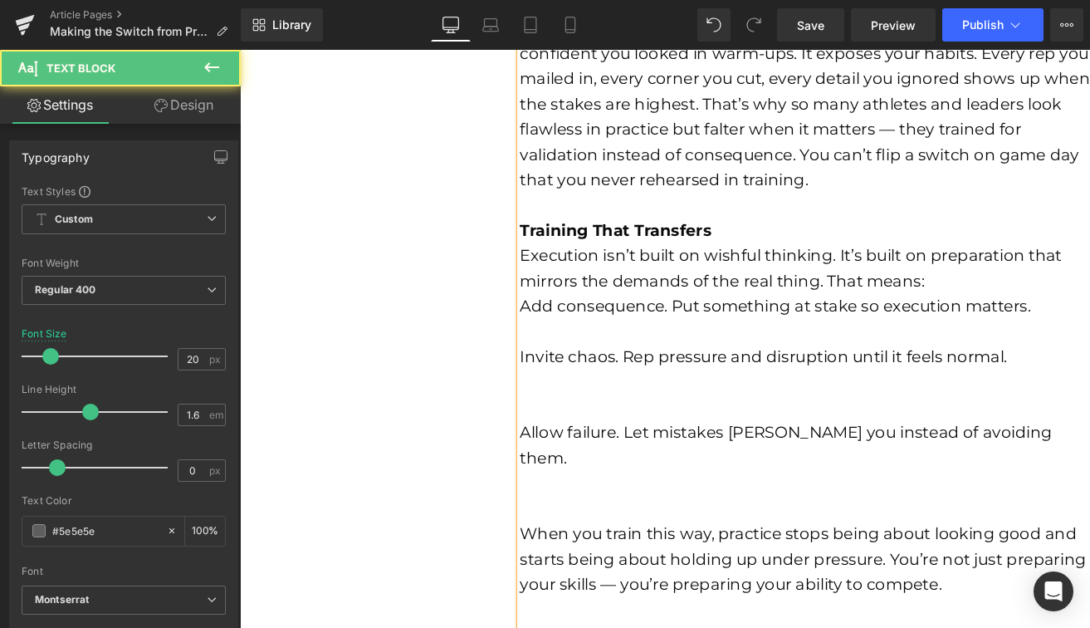
click at [536, 373] on font "Invite chaos. Rep pressure and disruption until it feels normal." at bounding box center [791, 372] width 512 height 20
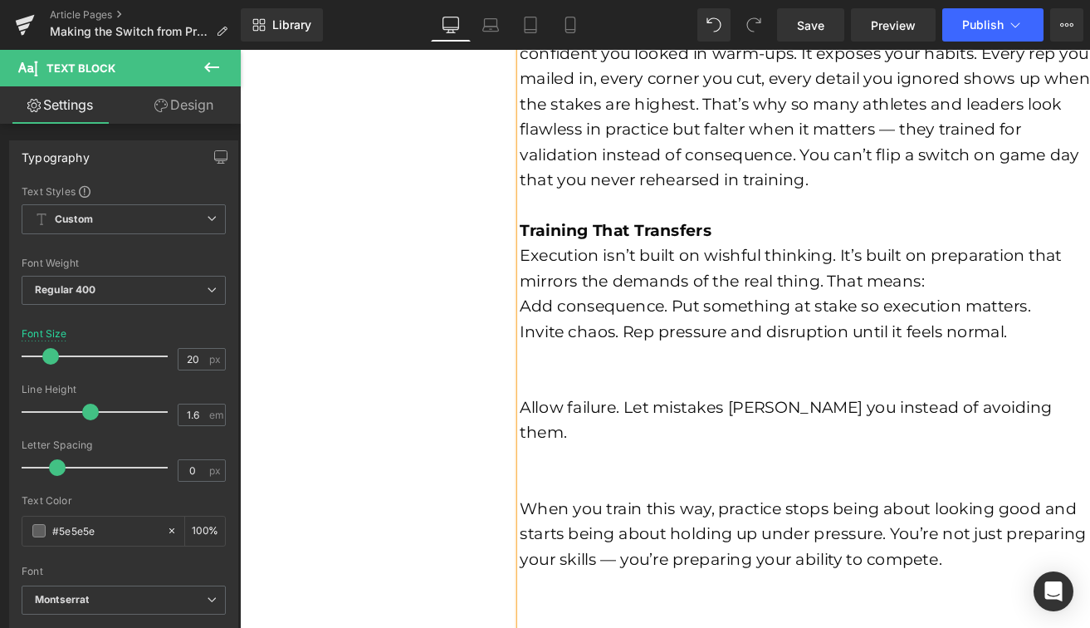
click at [536, 430] on font "Allow failure. Let mistakes [PERSON_NAME] you instead of avoiding them." at bounding box center [815, 438] width 560 height 47
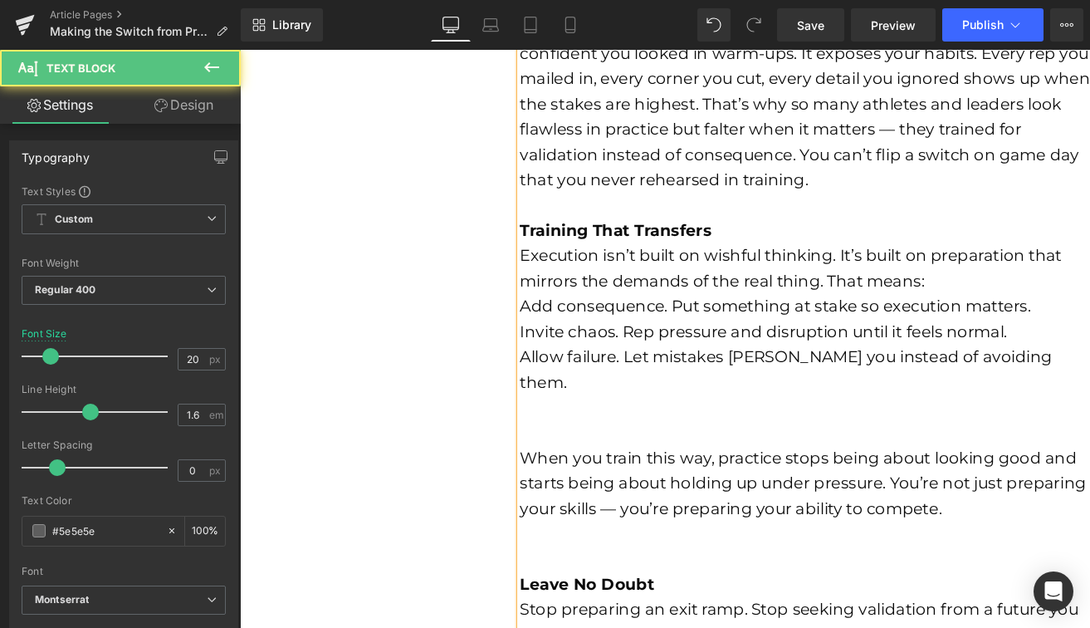
click at [535, 321] on font "Add consequence. Put something at stake so execution matters." at bounding box center [803, 319] width 537 height 20
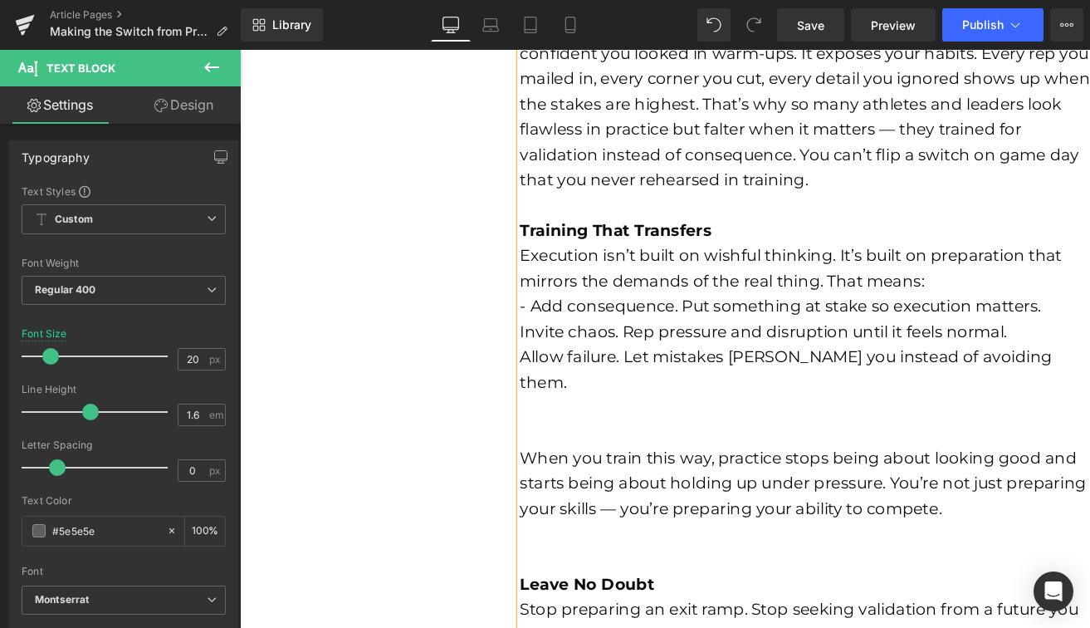
click at [535, 348] on font "Invite chaos. Rep pressure and disruption until it feels normal." at bounding box center [791, 345] width 512 height 20
click at [536, 377] on font "Allow failure. Let mistakes [PERSON_NAME] you instead of avoiding them." at bounding box center [815, 385] width 560 height 47
drag, startPoint x: 545, startPoint y: 321, endPoint x: 698, endPoint y: 325, distance: 153.7
click at [698, 325] on font "- Add consequence. Put something at stake so execution matters." at bounding box center [809, 319] width 548 height 20
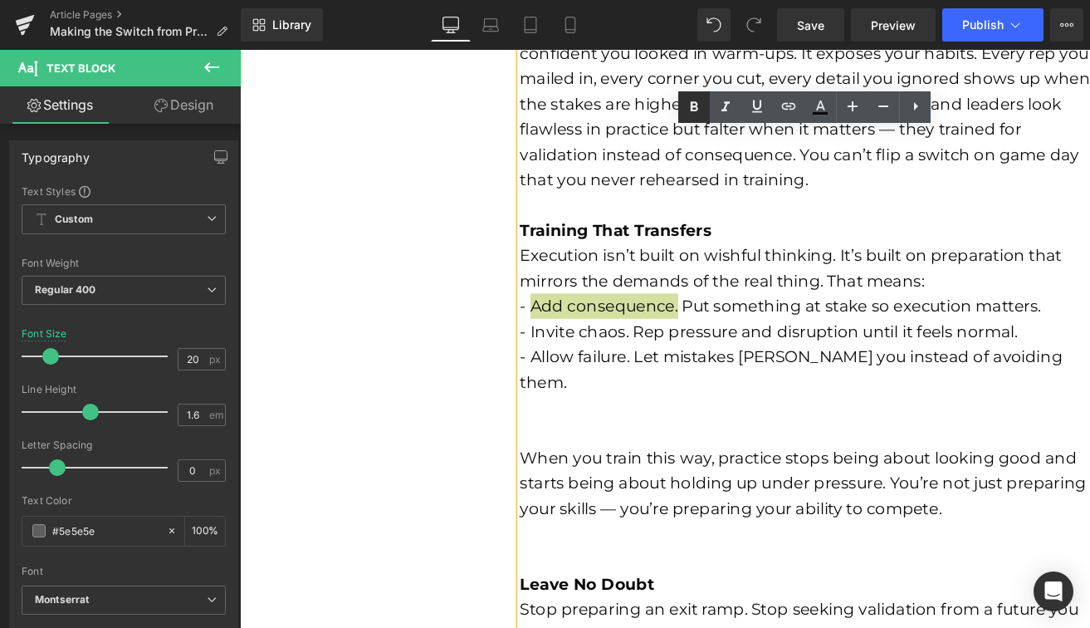
click at [693, 106] on icon at bounding box center [694, 106] width 7 height 10
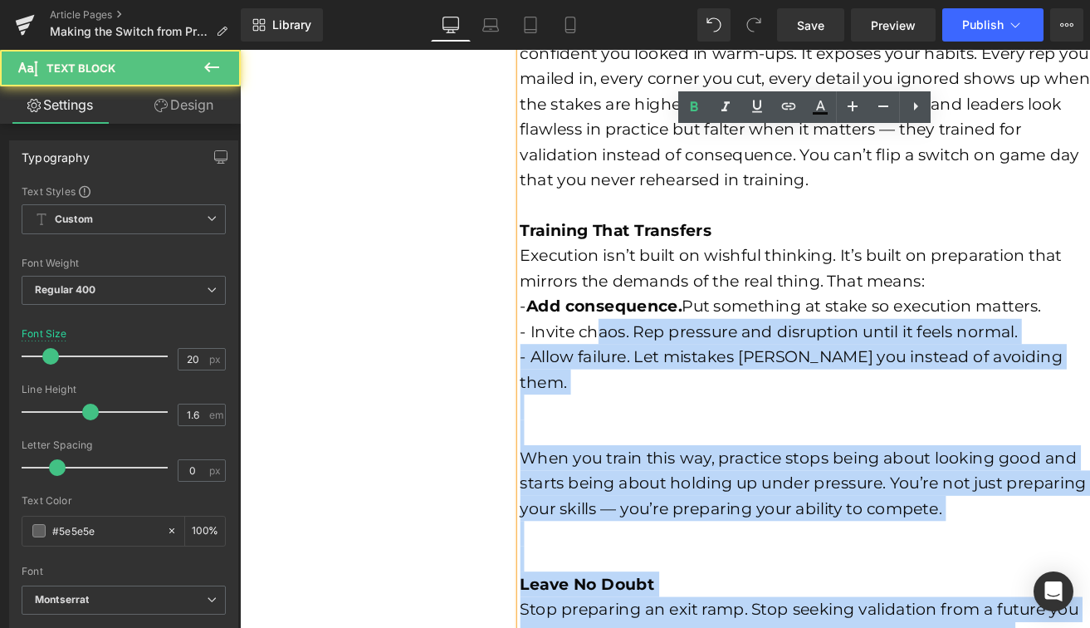
drag, startPoint x: 531, startPoint y: 346, endPoint x: 611, endPoint y: 350, distance: 80.6
click at [611, 350] on div "Practice isn’t competition. It can build your skills and give you confidence, b…" at bounding box center [840, 185] width 610 height 1089
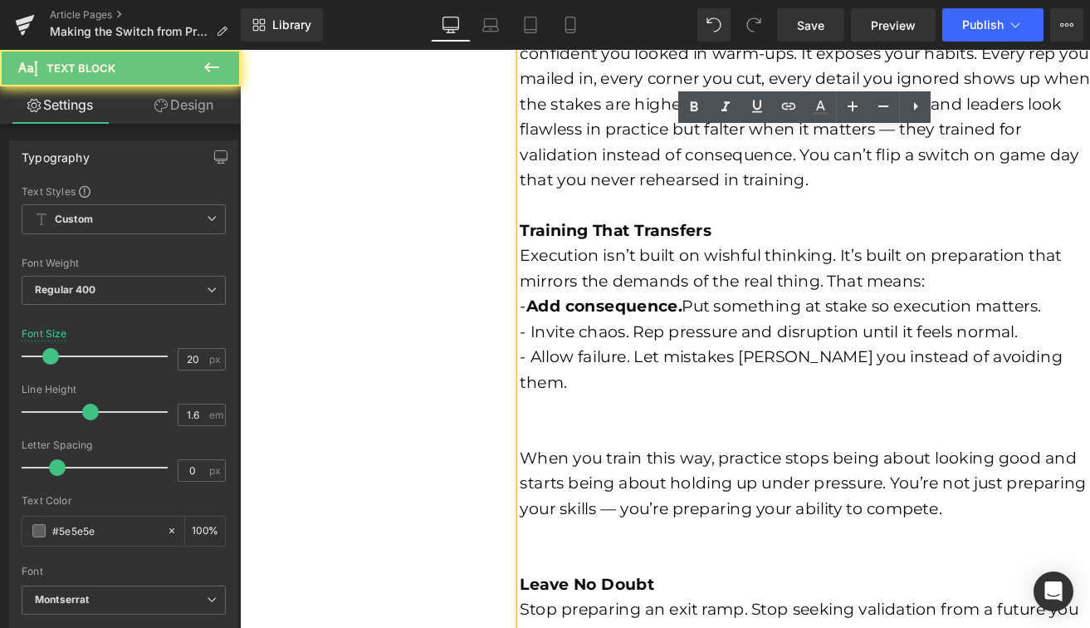
click at [635, 350] on font "- Invite chaos. Rep pressure and disruption until it feels normal." at bounding box center [796, 345] width 523 height 20
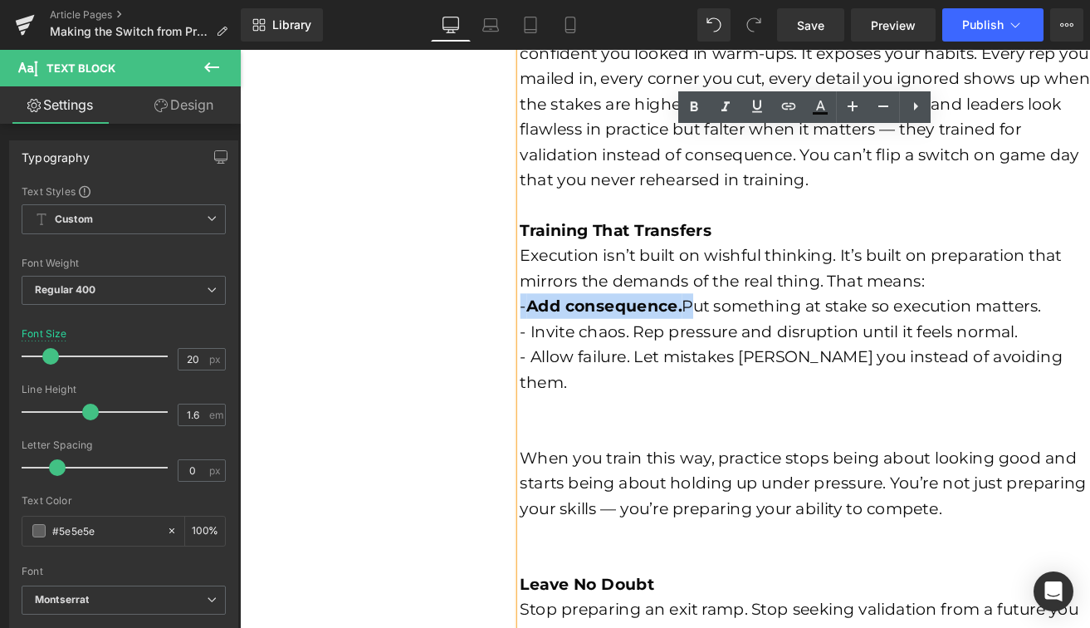
drag, startPoint x: 708, startPoint y: 326, endPoint x: 525, endPoint y: 326, distance: 183.5
click at [525, 326] on div "Making the Switch from Preparation to Execution Text Block Practice isn’t compe…" at bounding box center [826, 143] width 639 height 1192
click at [693, 106] on icon at bounding box center [694, 106] width 7 height 10
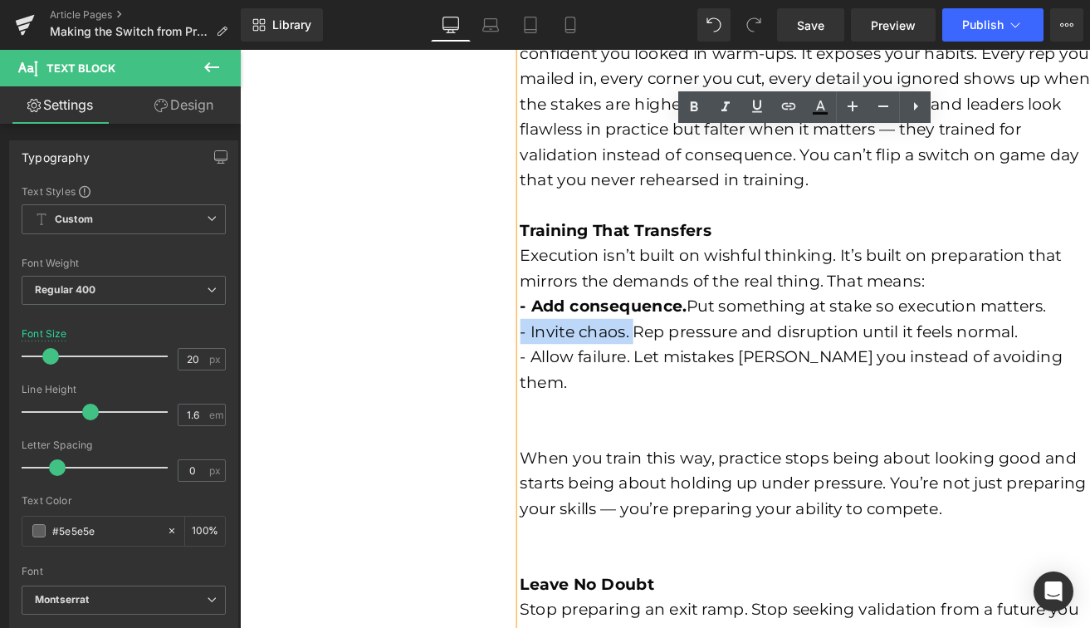
drag, startPoint x: 651, startPoint y: 346, endPoint x: 538, endPoint y: 357, distance: 113.4
click at [536, 355] on div "- Invite chaos. Rep pressure and disruption until it feels normal." at bounding box center [840, 345] width 610 height 27
click at [685, 100] on icon at bounding box center [694, 107] width 20 height 20
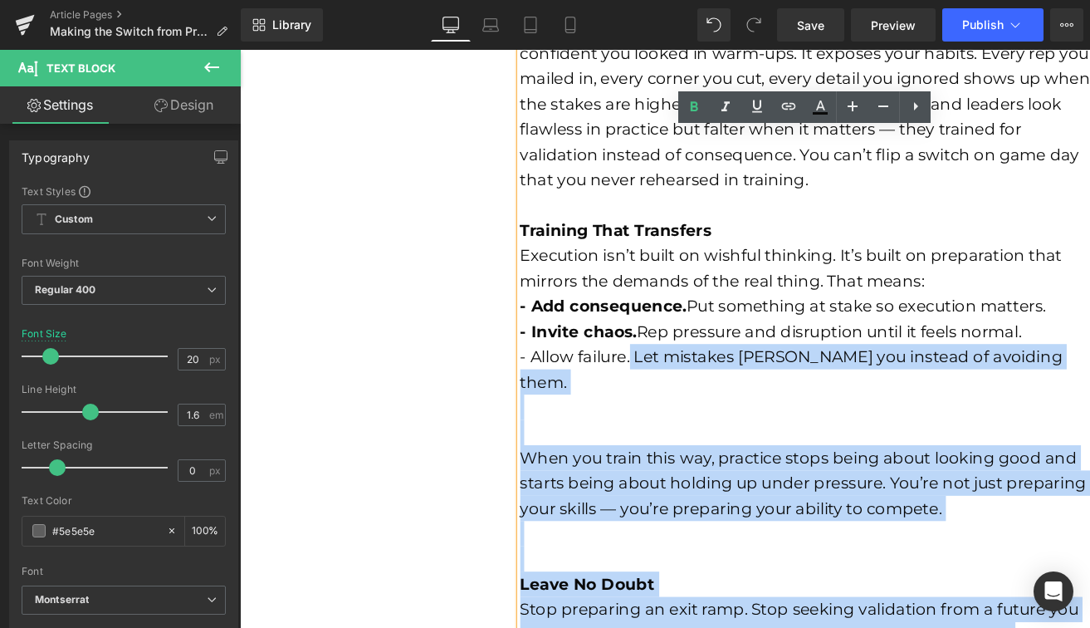
drag, startPoint x: 651, startPoint y: 370, endPoint x: 530, endPoint y: 380, distance: 121.6
click at [535, 380] on div "Practice isn’t competition. It can build your skills and give you confidence, b…" at bounding box center [840, 185] width 610 height 1089
click at [668, 380] on font "- Allow failure. Let mistakes [PERSON_NAME] you instead of avoiding them." at bounding box center [820, 385] width 570 height 47
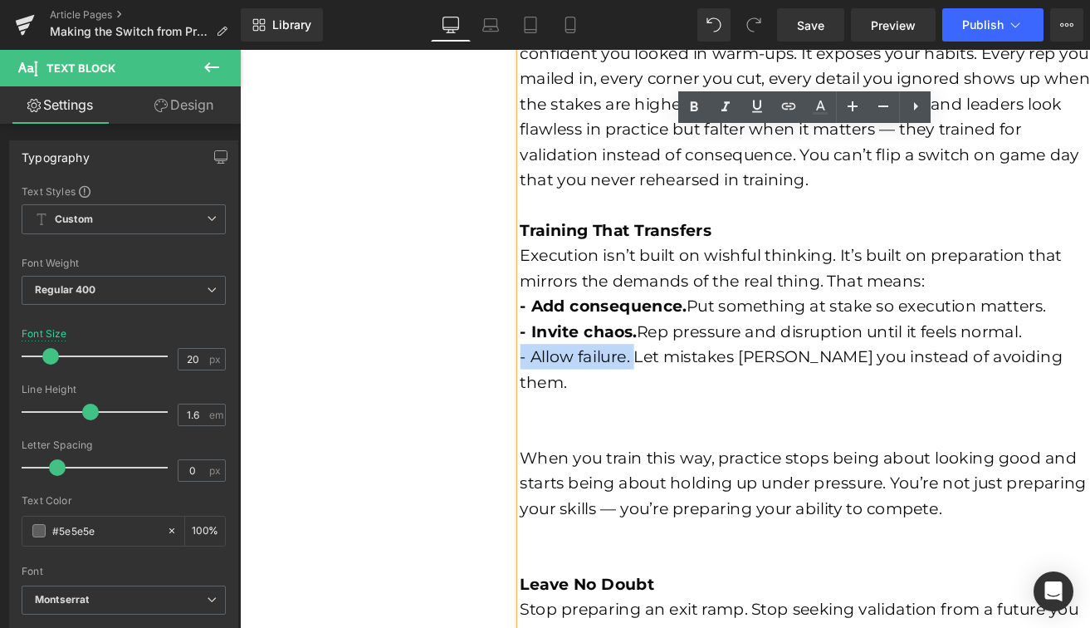
drag, startPoint x: 654, startPoint y: 380, endPoint x: 536, endPoint y: 372, distance: 118.2
click at [536, 372] on font "- Allow failure. Let mistakes [PERSON_NAME] you instead of avoiding them." at bounding box center [820, 385] width 570 height 47
click at [703, 111] on icon at bounding box center [694, 107] width 20 height 20
click at [980, 290] on div "Execution isn’t built on wishful thinking. It’s built on preparation that mirro…" at bounding box center [840, 278] width 610 height 53
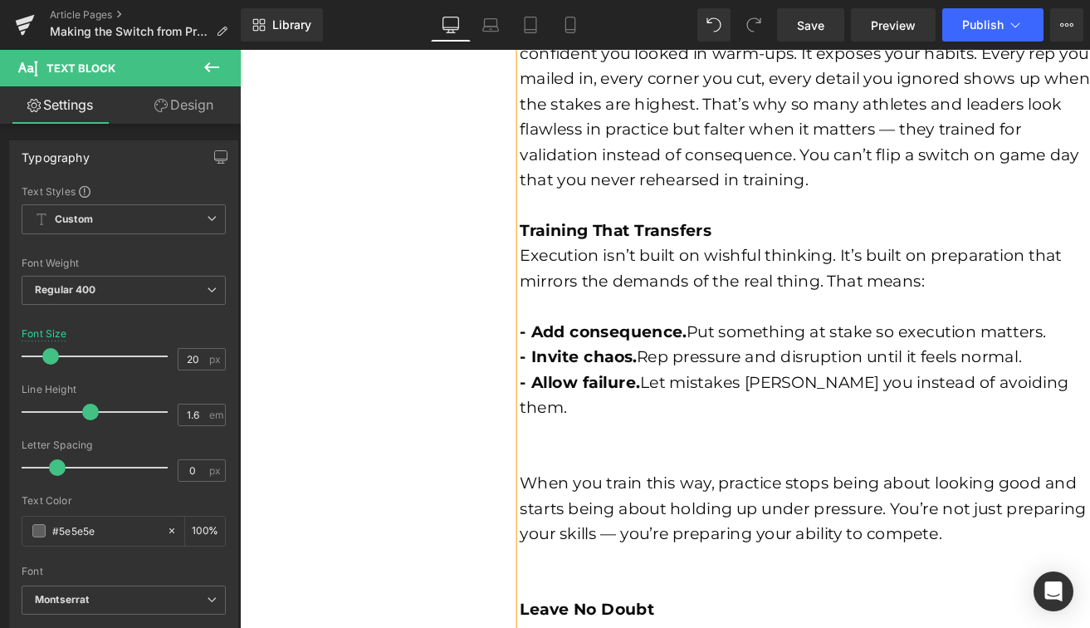
click at [844, 465] on div at bounding box center [840, 478] width 610 height 27
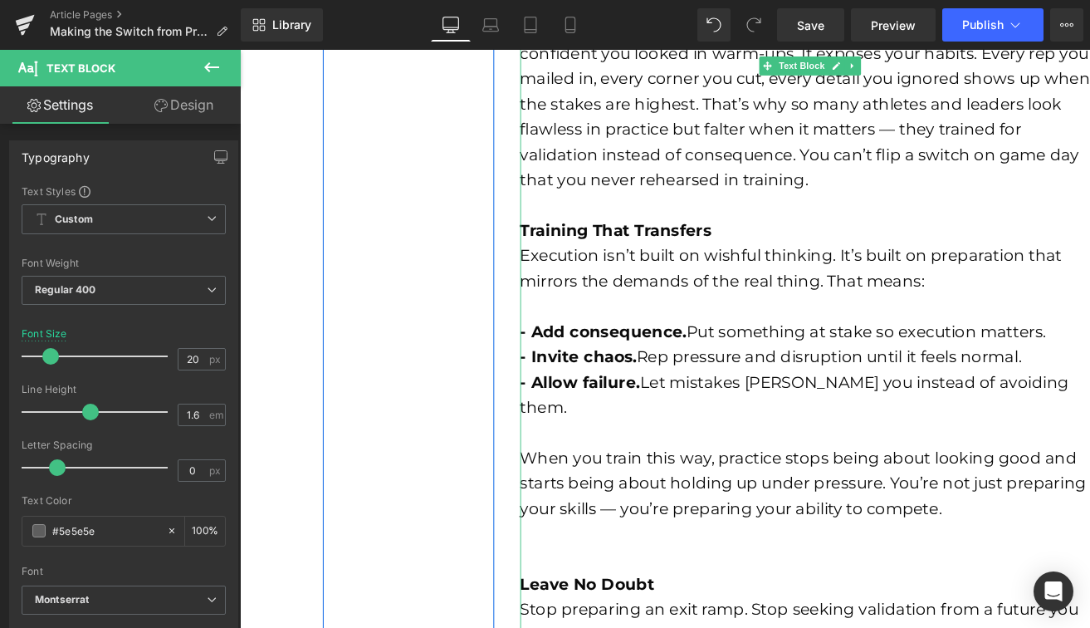
click at [928, 477] on font "When you train this way, practice stops being about looking good and starts bei…" at bounding box center [832, 504] width 595 height 73
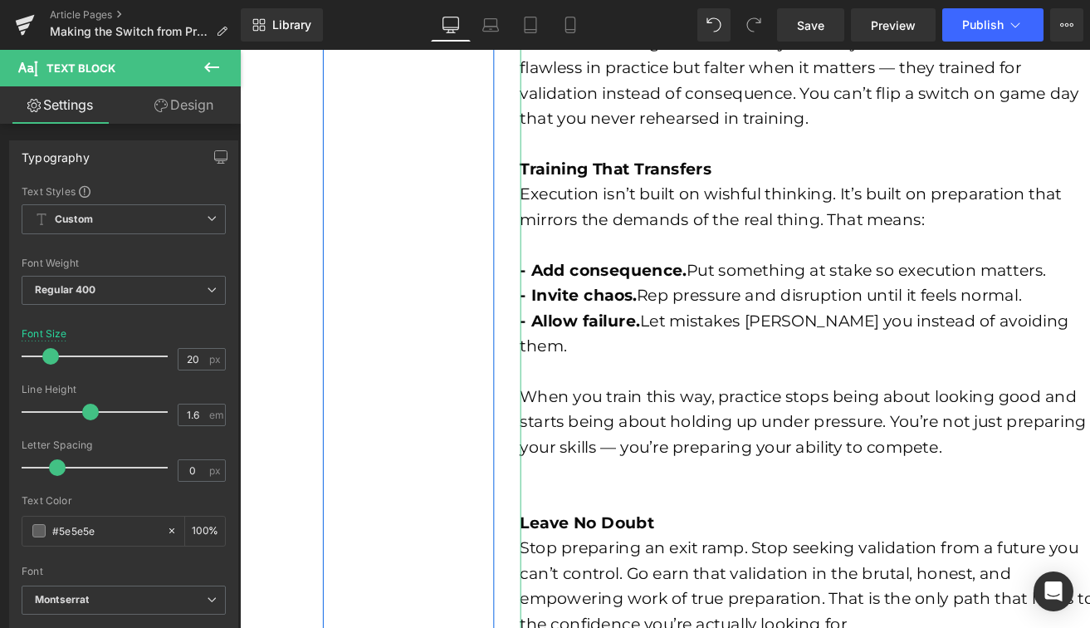
scroll to position [1130, 0]
click at [711, 508] on div at bounding box center [840, 521] width 610 height 27
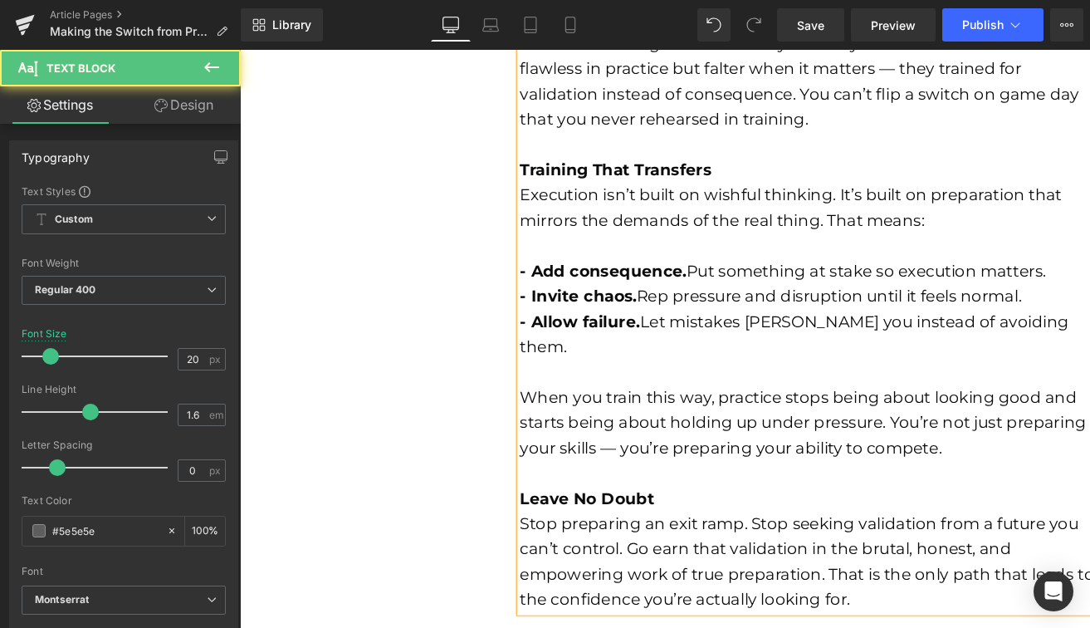
click at [639, 512] on b "Leave No Doubt" at bounding box center [605, 522] width 141 height 20
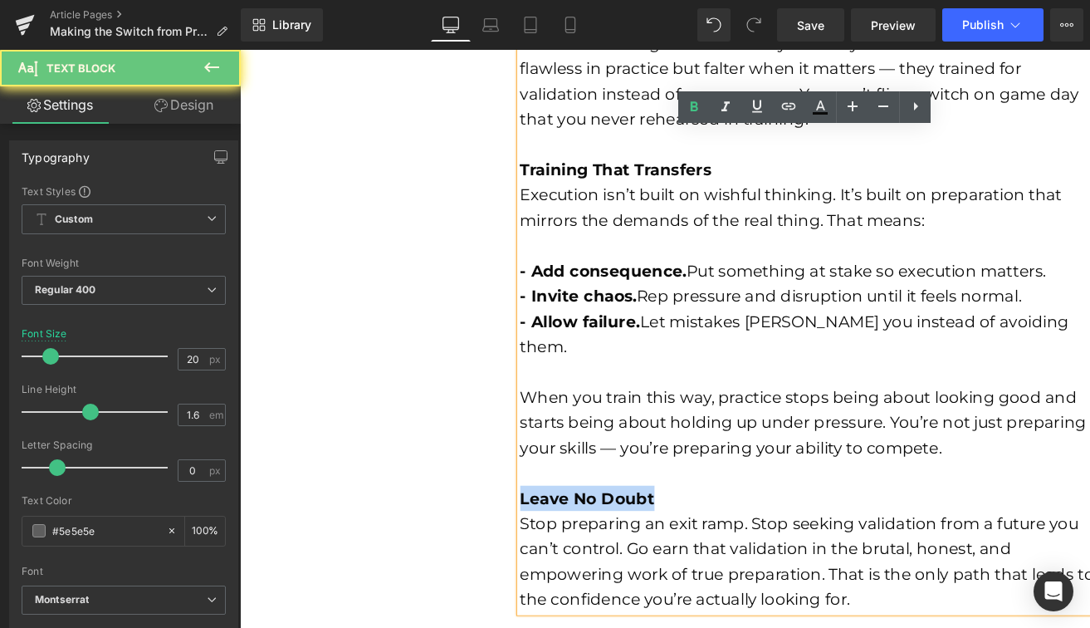
click at [639, 512] on b "Leave No Doubt" at bounding box center [605, 522] width 141 height 20
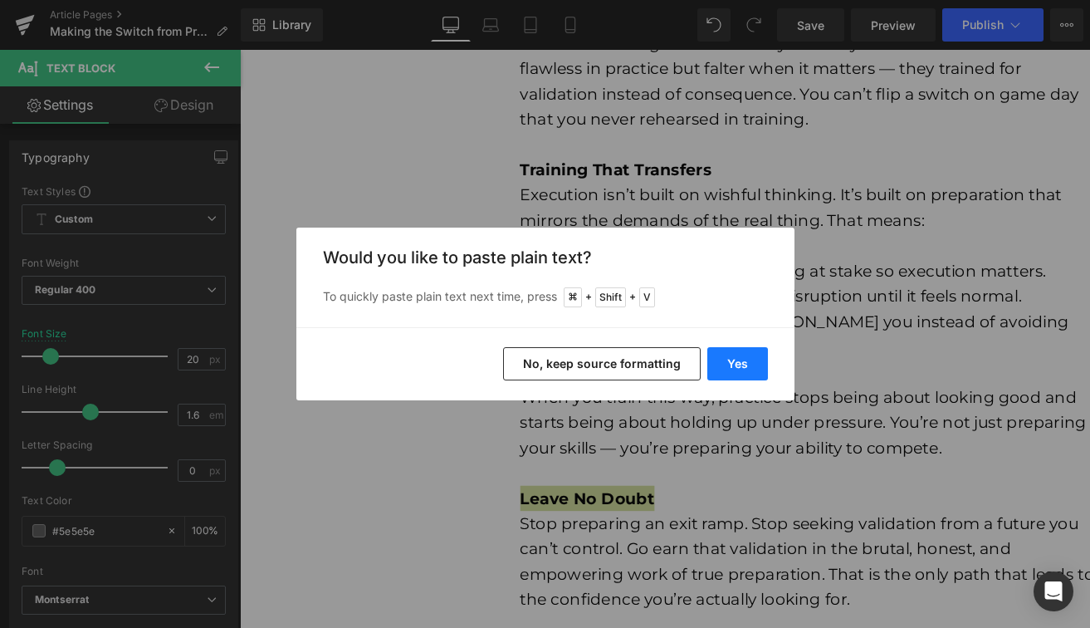
click at [733, 352] on button "Yes" at bounding box center [737, 363] width 61 height 33
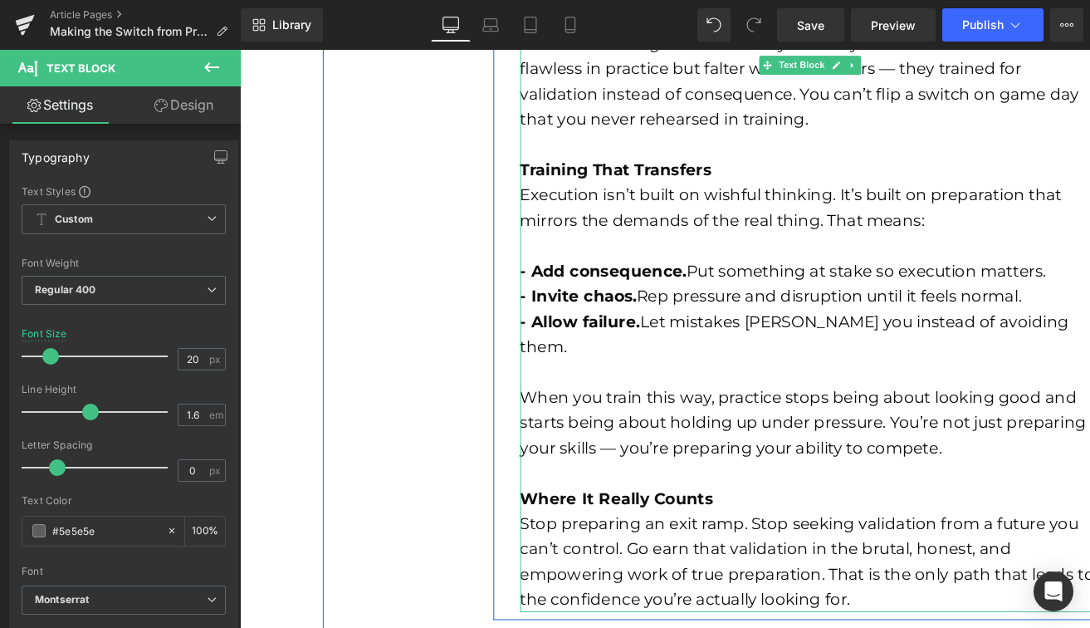
click at [833, 547] on font "Stop preparing an exit ramp. Stop seeking validation from a future you can’t co…" at bounding box center [837, 588] width 604 height 100
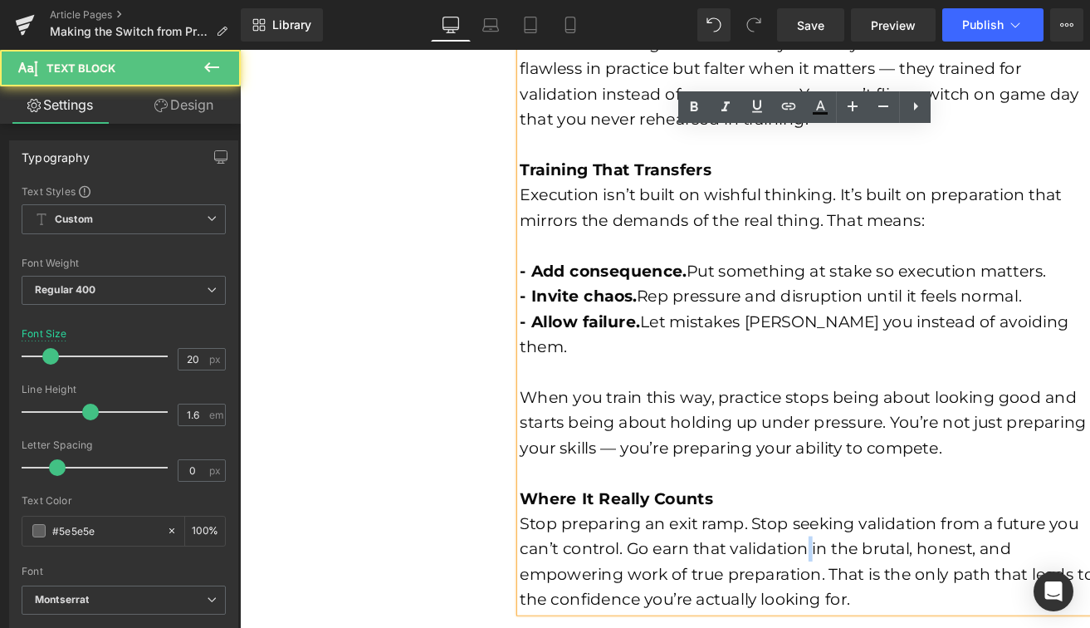
click at [833, 547] on font "Stop preparing an exit ramp. Stop seeking validation from a future you can’t co…" at bounding box center [837, 588] width 604 height 100
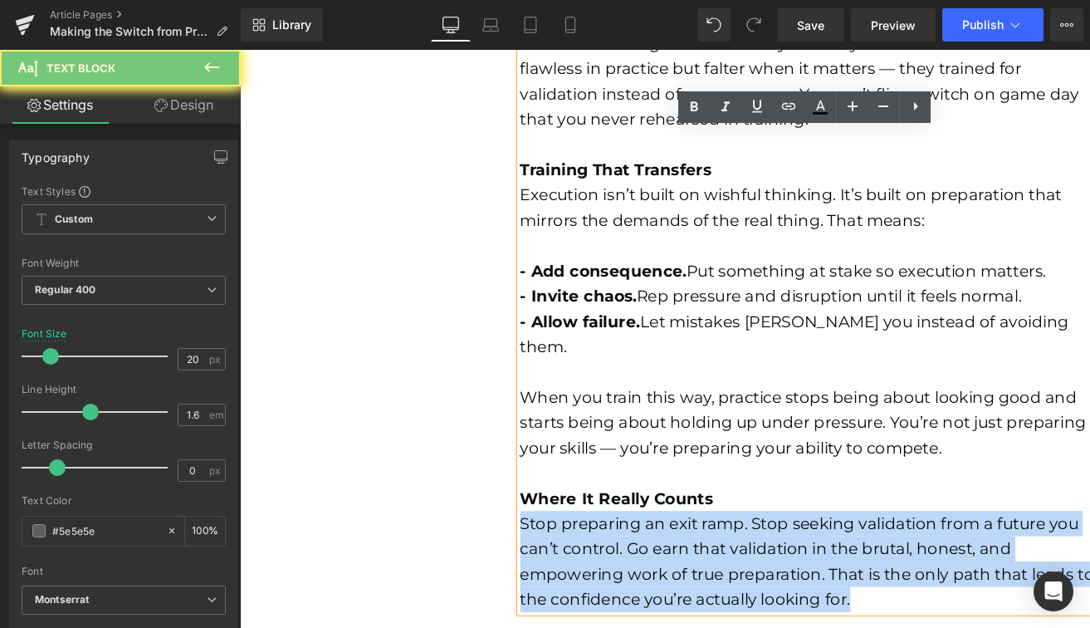
click at [833, 547] on font "Stop preparing an exit ramp. Stop seeking validation from a future you can’t co…" at bounding box center [837, 588] width 604 height 100
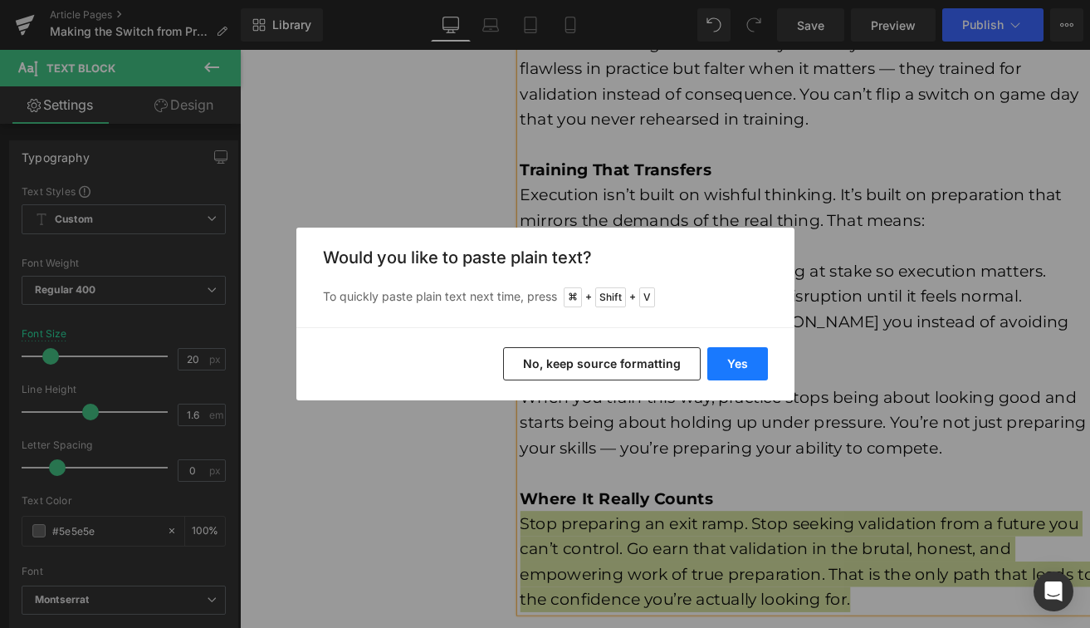
click at [742, 366] on button "Yes" at bounding box center [737, 363] width 61 height 33
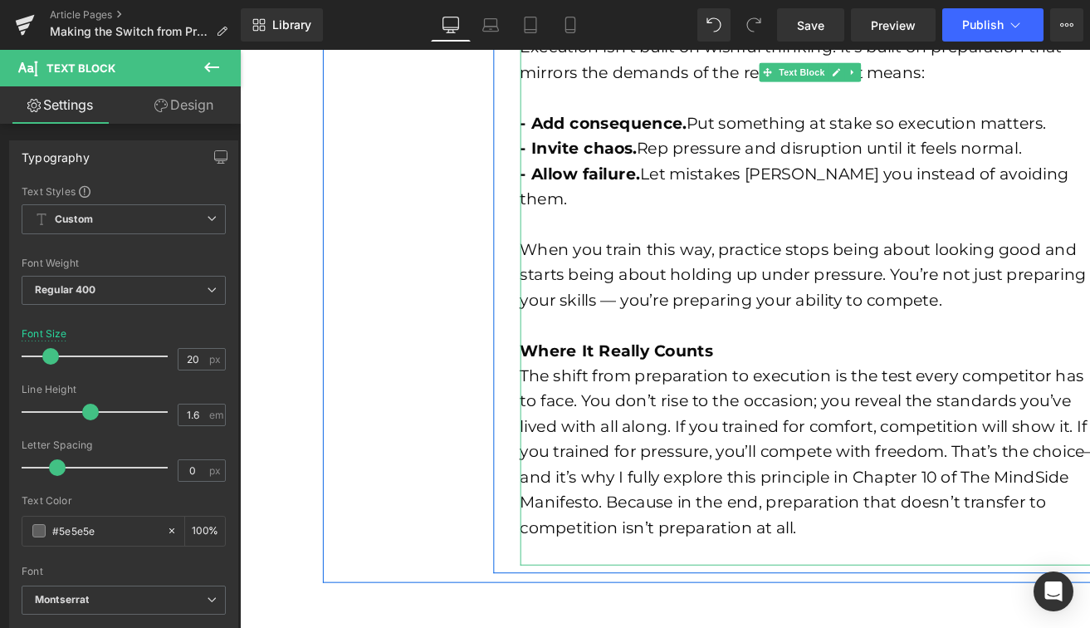
scroll to position [1297, 0]
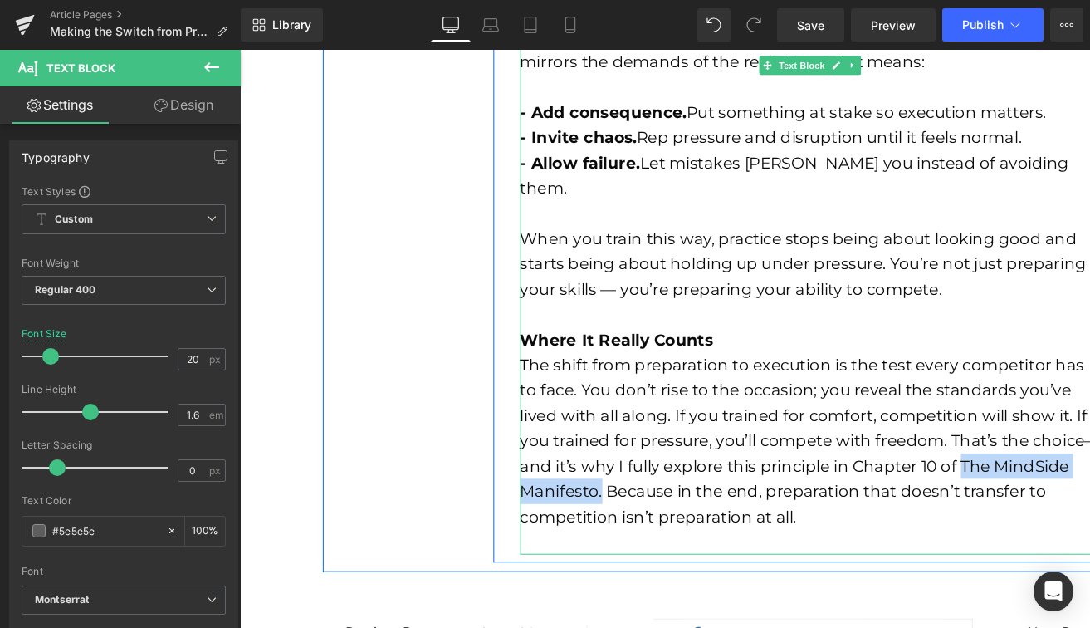
drag, startPoint x: 961, startPoint y: 463, endPoint x: 619, endPoint y: 491, distance: 342.5
click at [619, 491] on font "The shift from preparation to execution is the test every competitor has to fac…" at bounding box center [840, 460] width 610 height 179
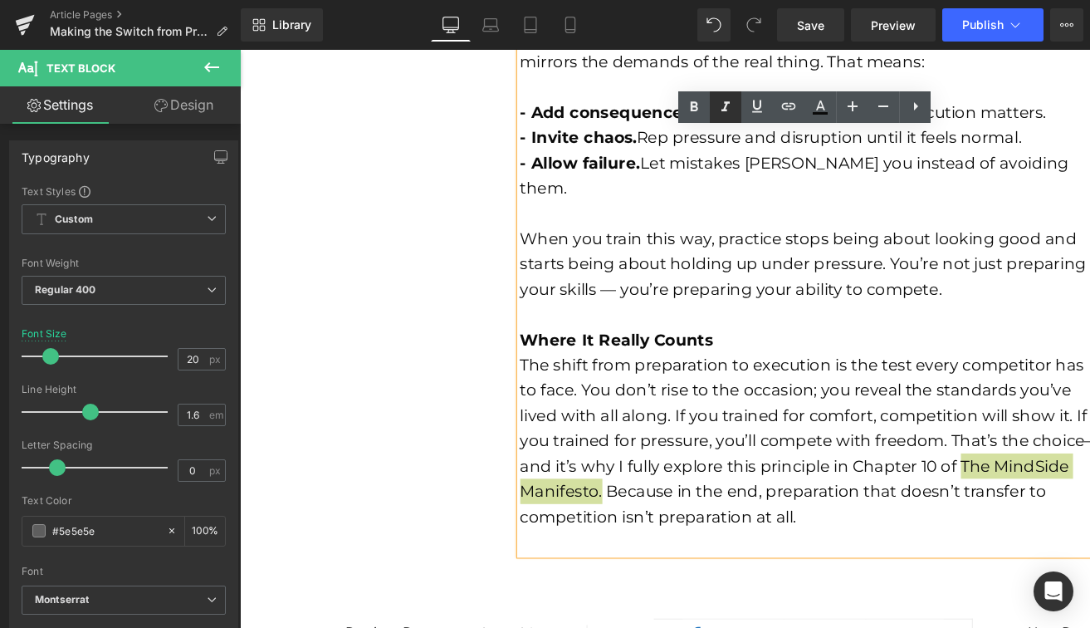
click at [728, 115] on icon at bounding box center [726, 107] width 20 height 20
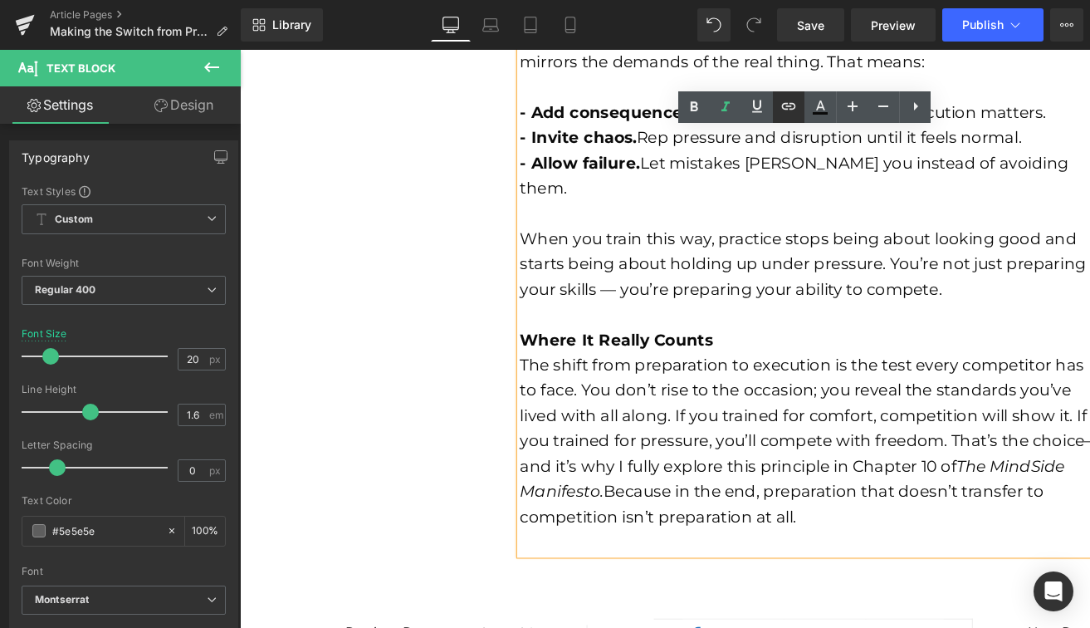
click at [790, 103] on icon at bounding box center [789, 106] width 20 height 20
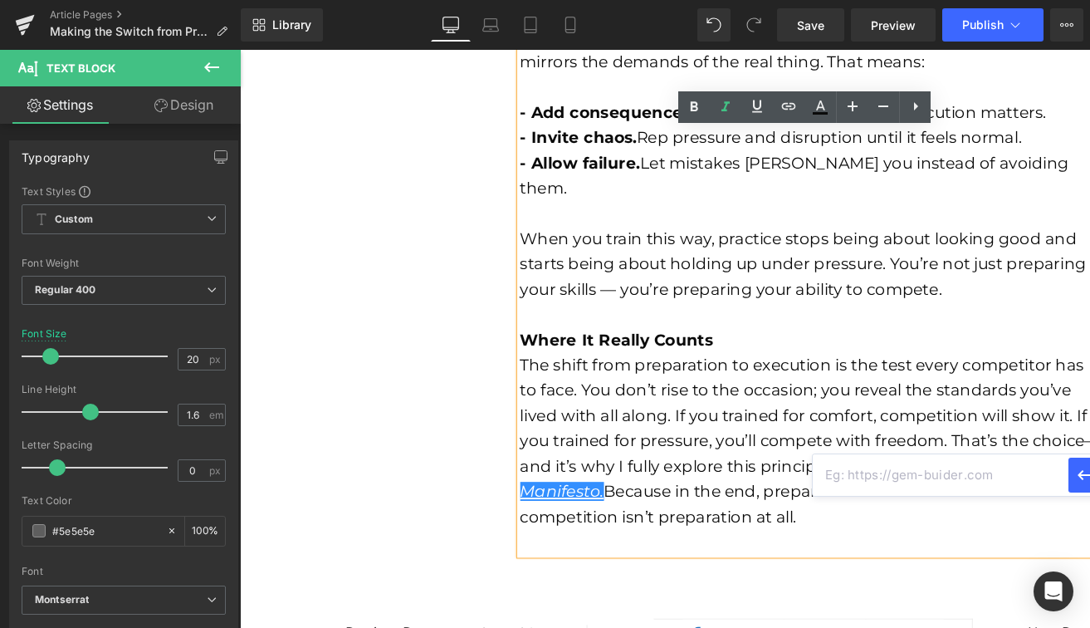
click at [918, 472] on input "text" at bounding box center [941, 475] width 256 height 42
paste input "[URL][DOMAIN_NAME]"
type input "[URL][DOMAIN_NAME]"
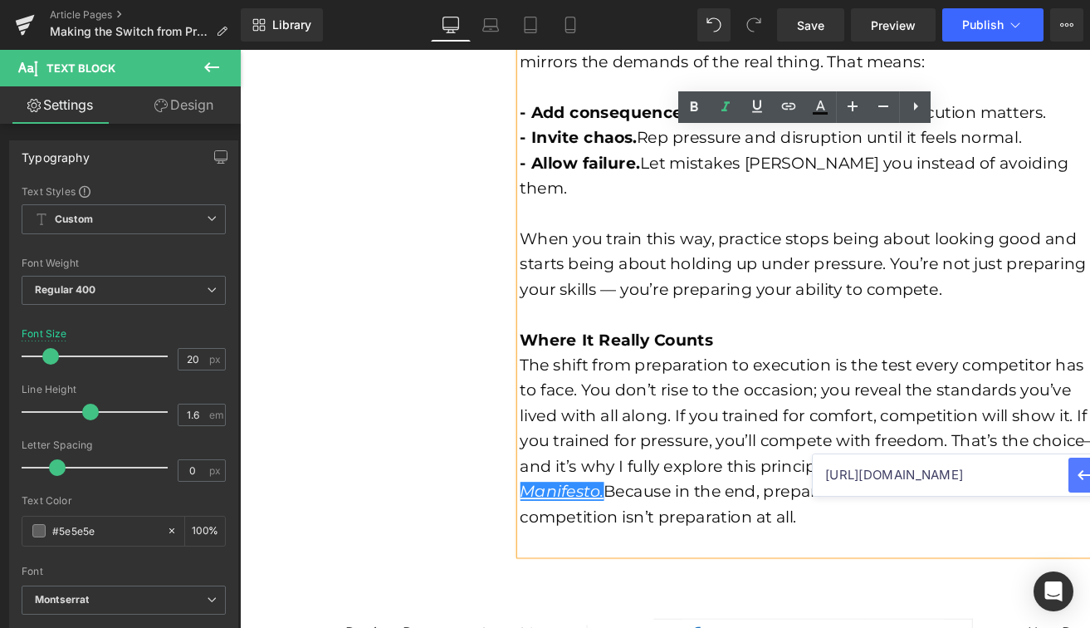
click at [1083, 479] on icon "button" at bounding box center [1086, 475] width 20 height 20
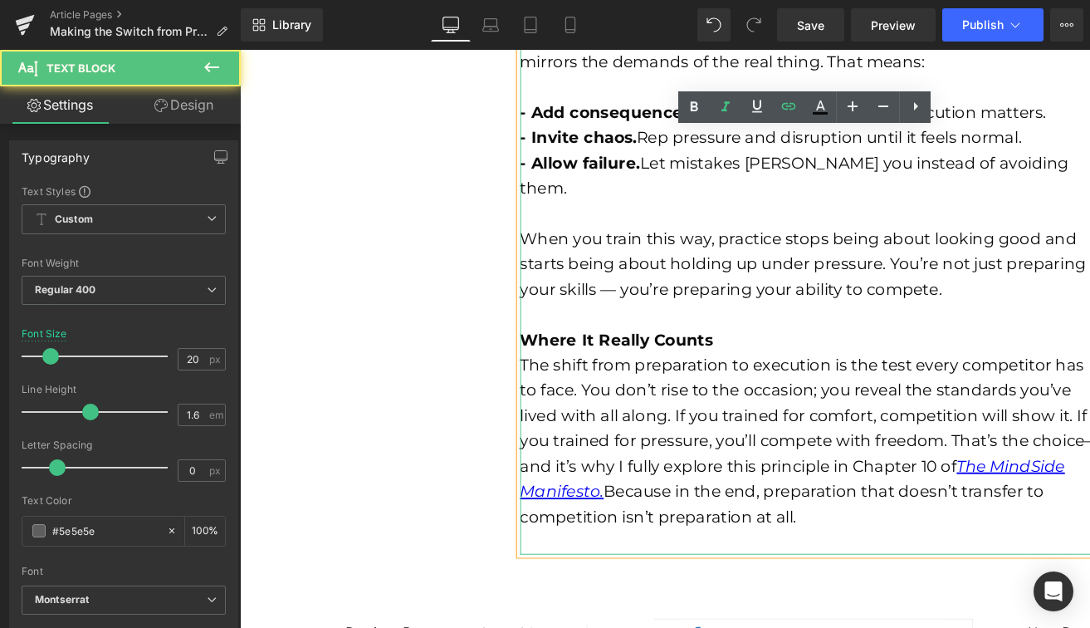
click at [986, 554] on div at bounding box center [840, 567] width 610 height 27
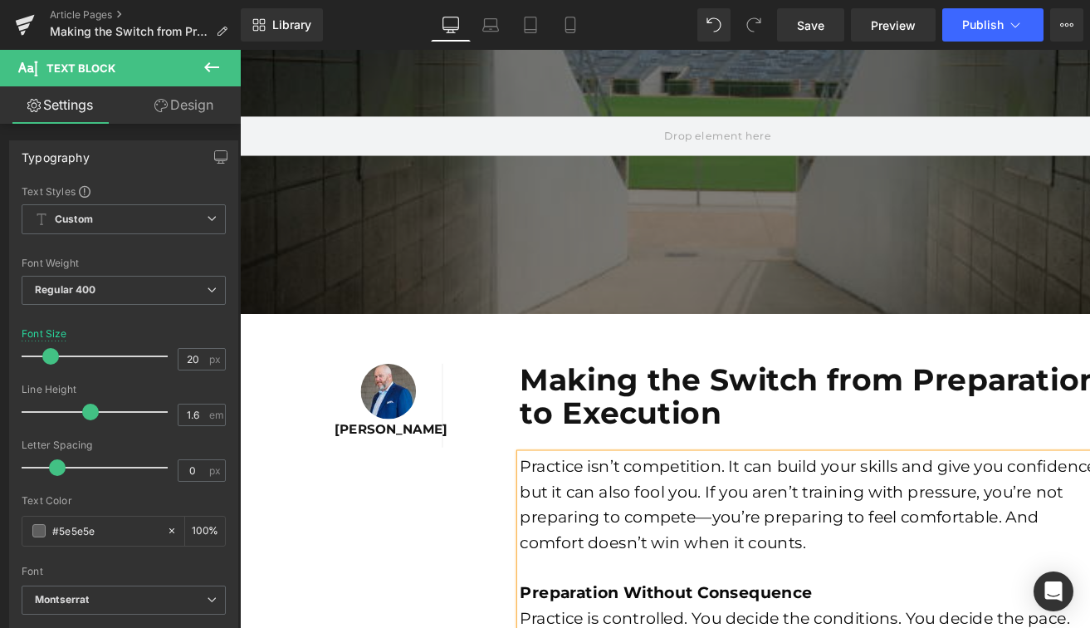
scroll to position [201, 0]
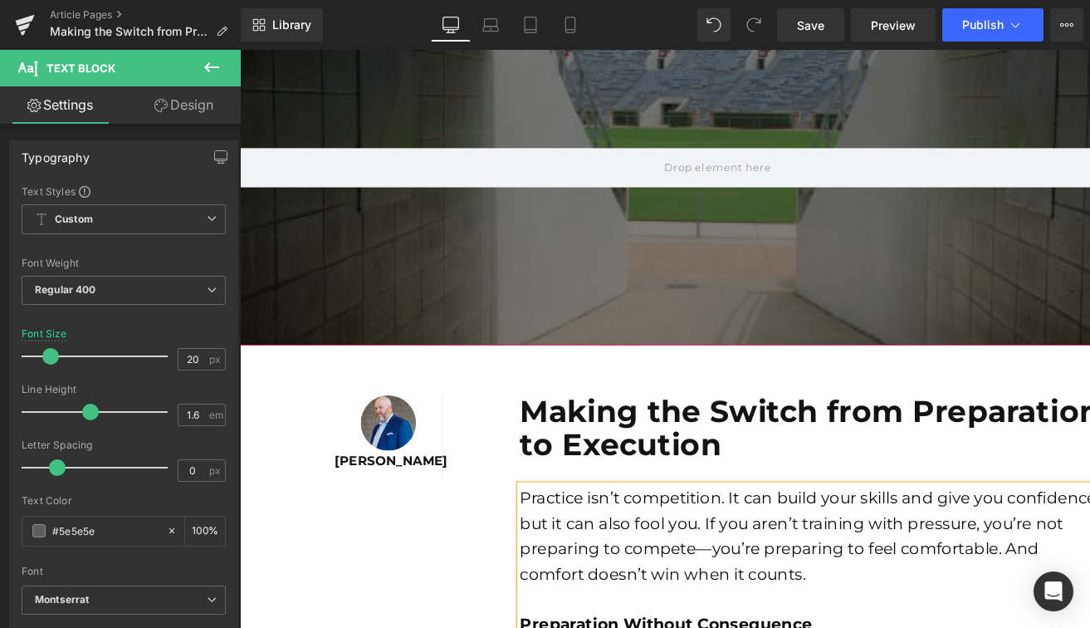
click at [638, 283] on div at bounding box center [742, 173] width 1005 height 375
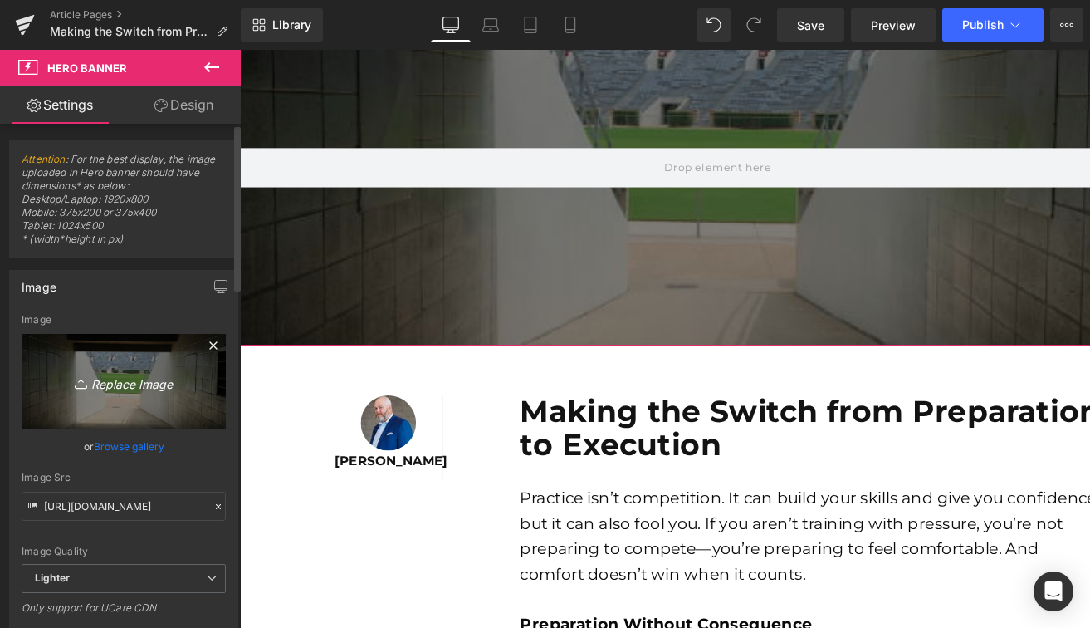
click at [105, 373] on icon "Replace Image" at bounding box center [123, 381] width 133 height 21
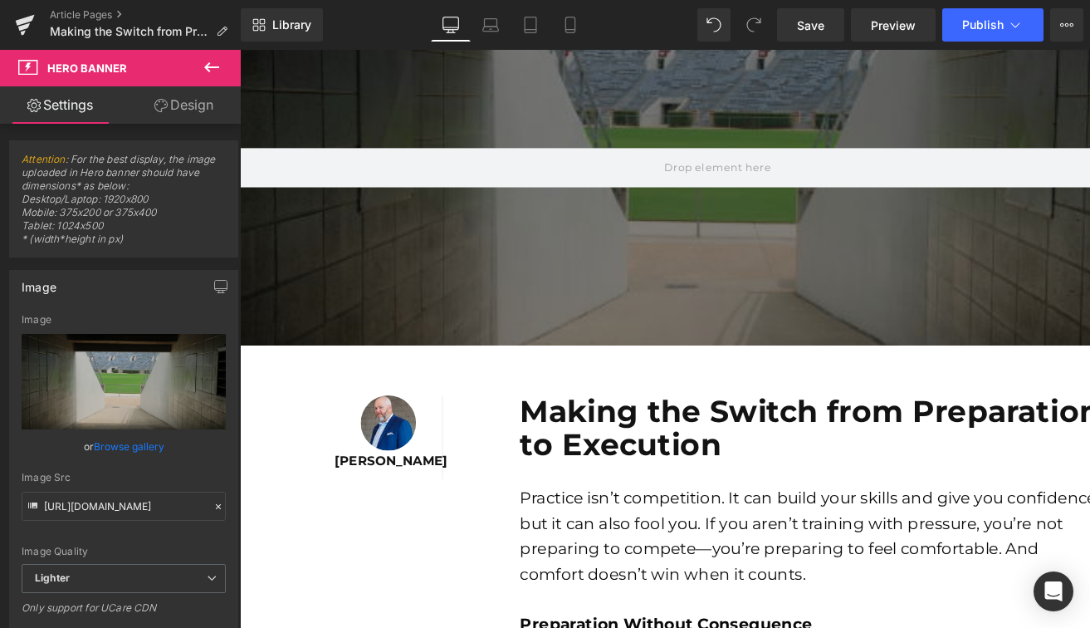
type input "C:\fakepath\Shopify Web Images (16).png"
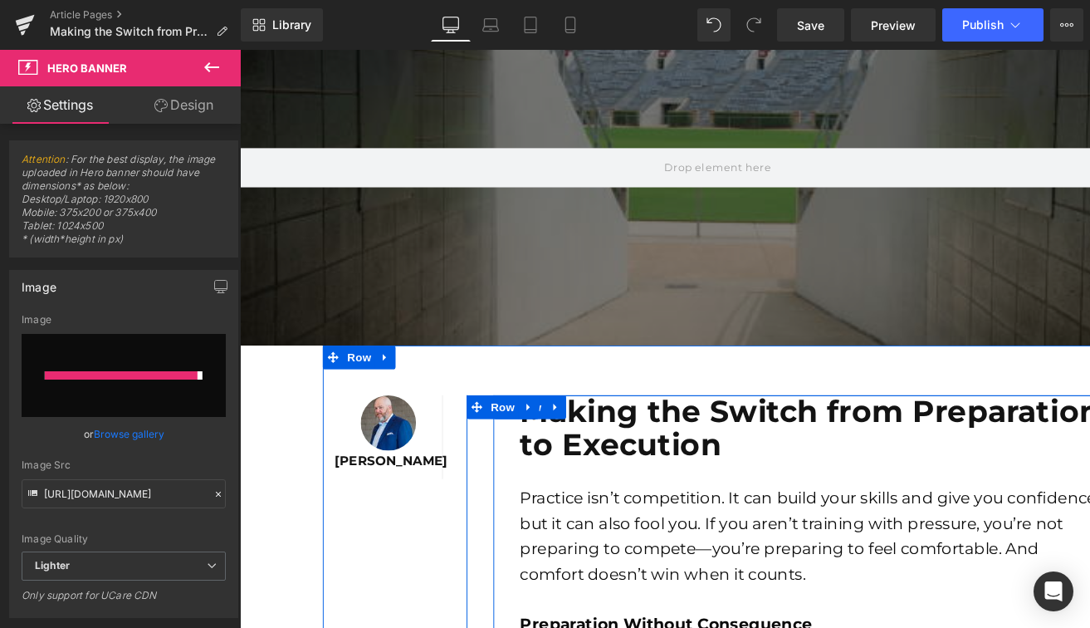
type input "[URL][DOMAIN_NAME]"
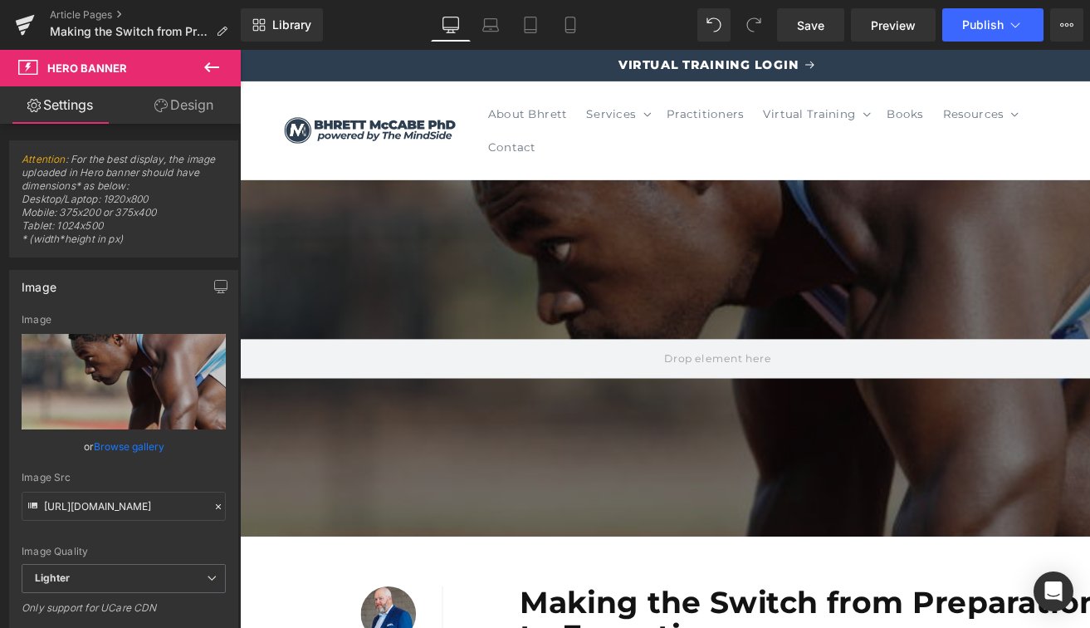
scroll to position [54, 0]
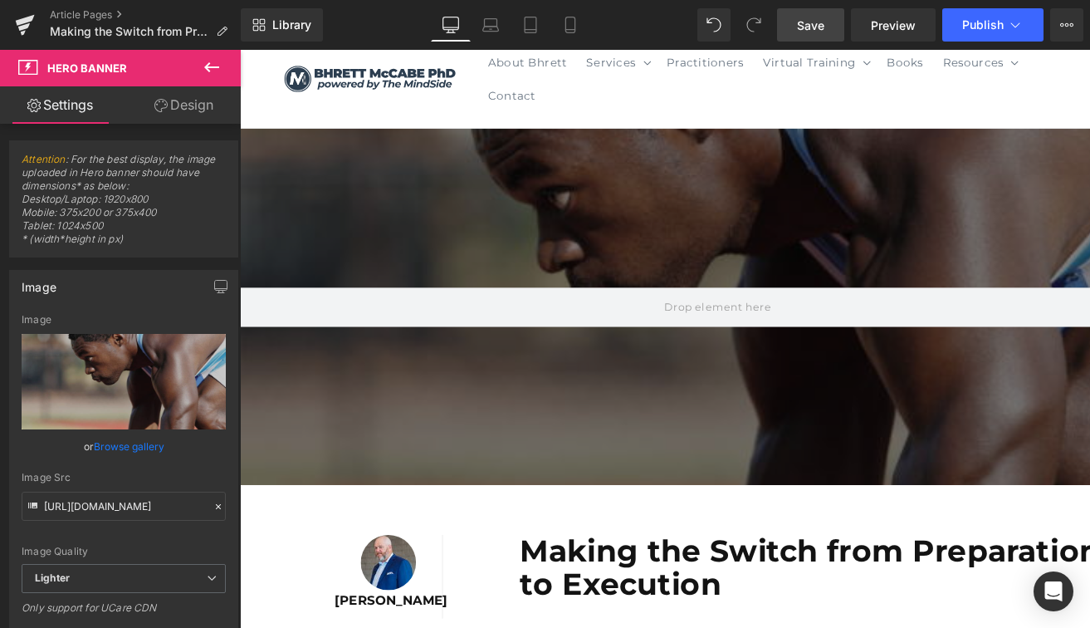
click at [805, 12] on link "Save" at bounding box center [810, 24] width 67 height 33
click at [988, 32] on span "Publish" at bounding box center [983, 24] width 42 height 13
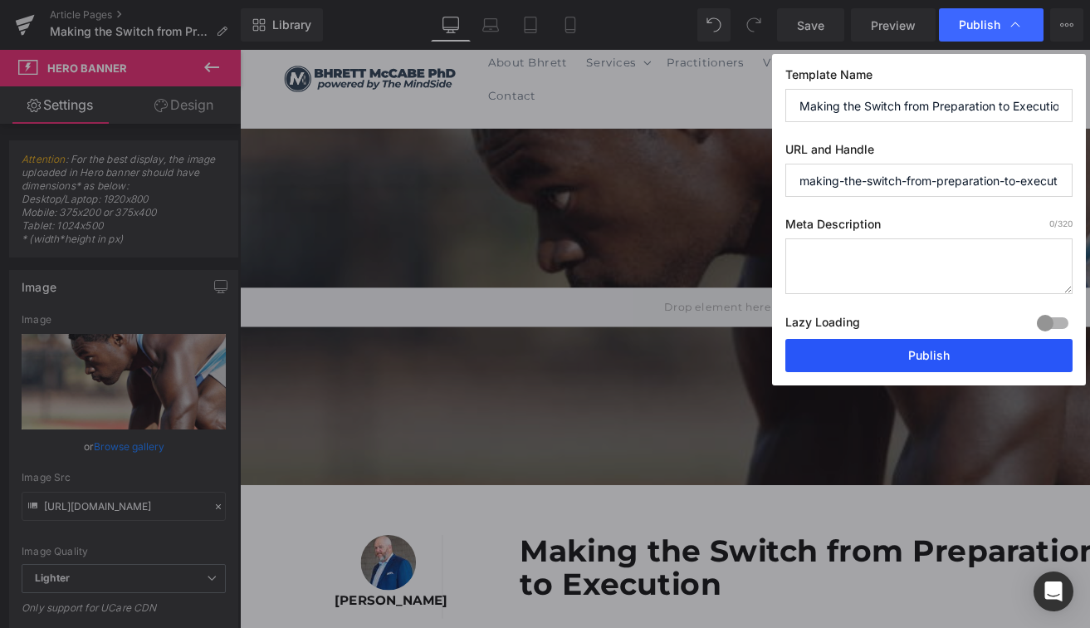
click at [908, 354] on button "Publish" at bounding box center [929, 355] width 287 height 33
